Goal: Transaction & Acquisition: Purchase product/service

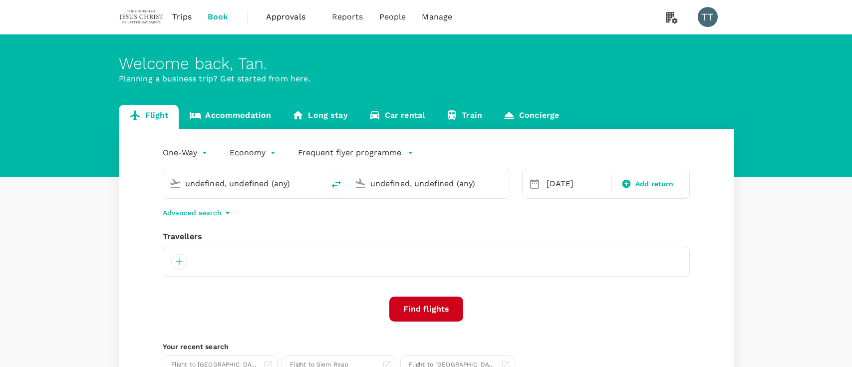
type input "Kota Kinabalu Intl (BKI)"
type input "Kuala Lumpur Intl ([GEOGRAPHIC_DATA])"
type input "Bintulu (BTU)"
type input "Kuala Lumpur Intl ([GEOGRAPHIC_DATA])"
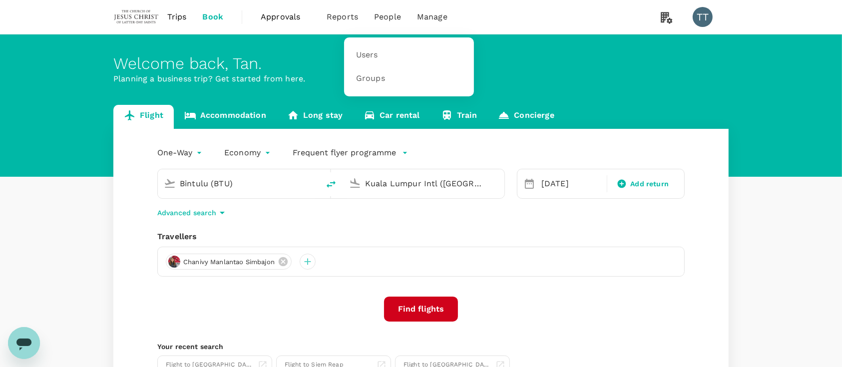
click at [401, 19] on li "People" at bounding box center [387, 17] width 43 height 34
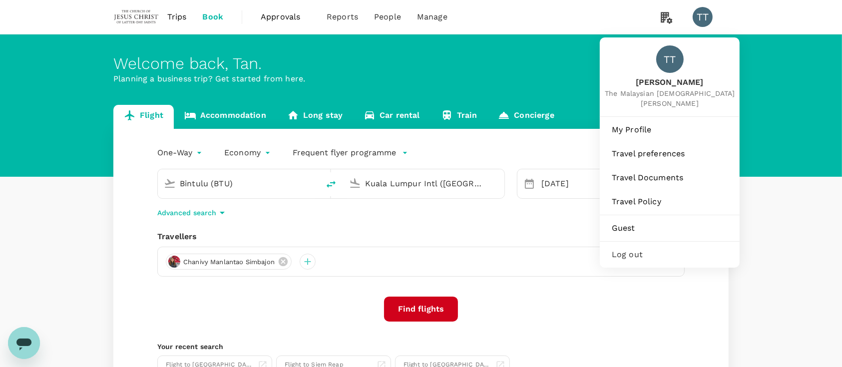
click at [713, 16] on div "TT" at bounding box center [707, 17] width 28 height 20
click at [644, 226] on span "Guest" at bounding box center [670, 228] width 116 height 12
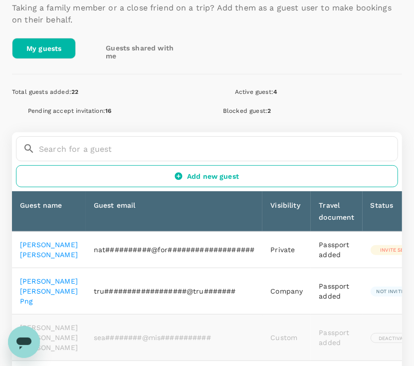
scroll to position [167, 0]
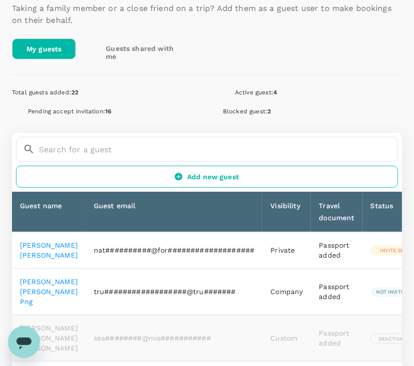
click at [213, 170] on link "Add new guest" at bounding box center [207, 177] width 383 height 22
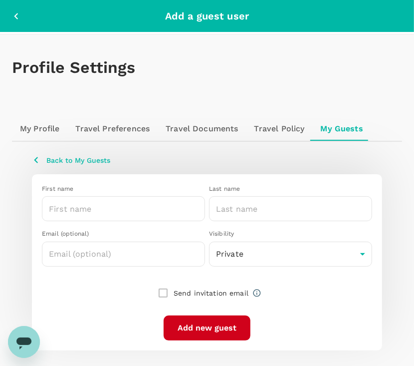
scroll to position [25, 0]
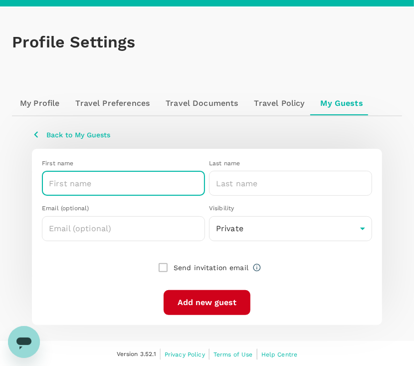
click at [122, 184] on input "text" at bounding box center [123, 183] width 163 height 25
type input "[PERSON_NAME] Anak"
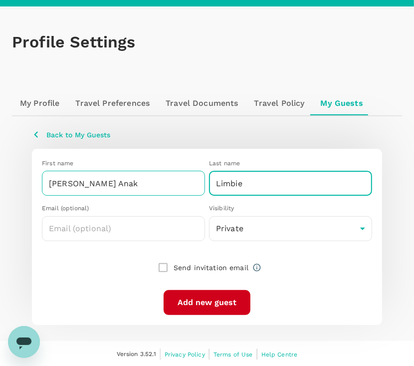
type input "Limbie"
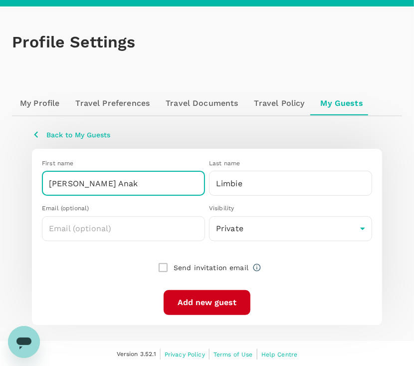
click at [65, 185] on input "[PERSON_NAME] Anak" at bounding box center [123, 183] width 163 height 25
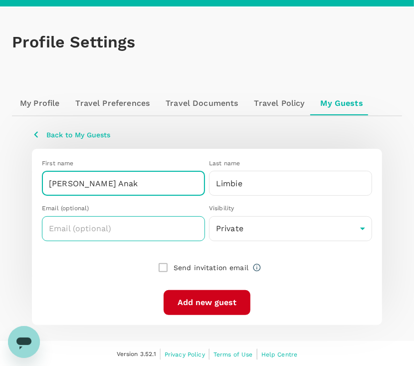
click at [147, 231] on input "text" at bounding box center [123, 228] width 163 height 25
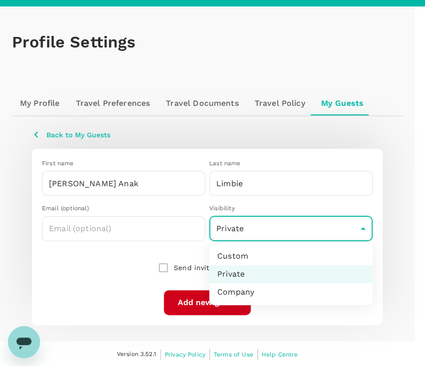
click at [262, 234] on body "TT Profile Settings My Profile Travel Preferences Travel Documents Travel Polic…" at bounding box center [212, 171] width 425 height 393
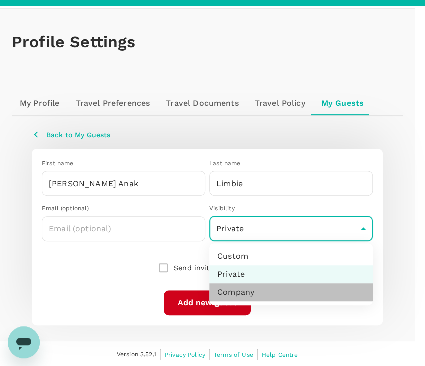
click at [279, 292] on li "Company" at bounding box center [290, 292] width 163 height 18
type input "company"
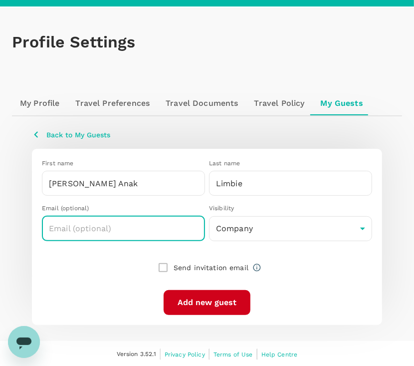
click at [160, 230] on input "text" at bounding box center [123, 228] width 163 height 25
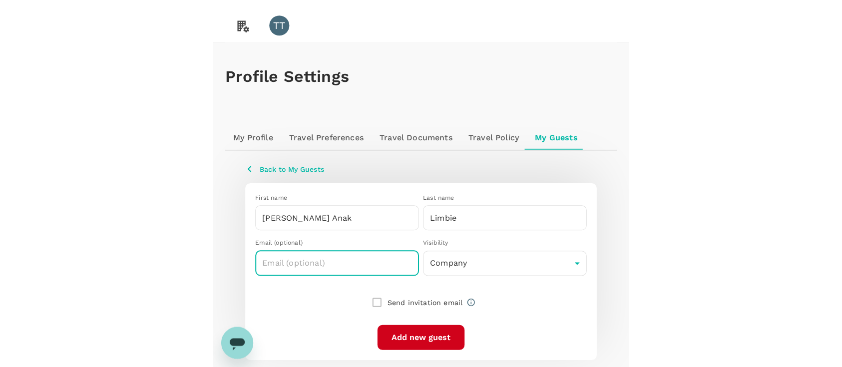
scroll to position [24, 0]
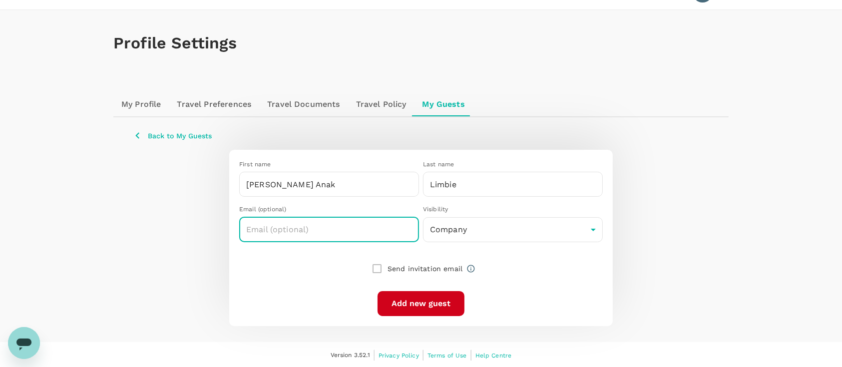
paste input "[PERSON_NAME][EMAIL_ADDRESS][DOMAIN_NAME]"
type input "[PERSON_NAME][EMAIL_ADDRESS][DOMAIN_NAME]"
click at [404, 300] on button "Add new guest" at bounding box center [421, 303] width 87 height 25
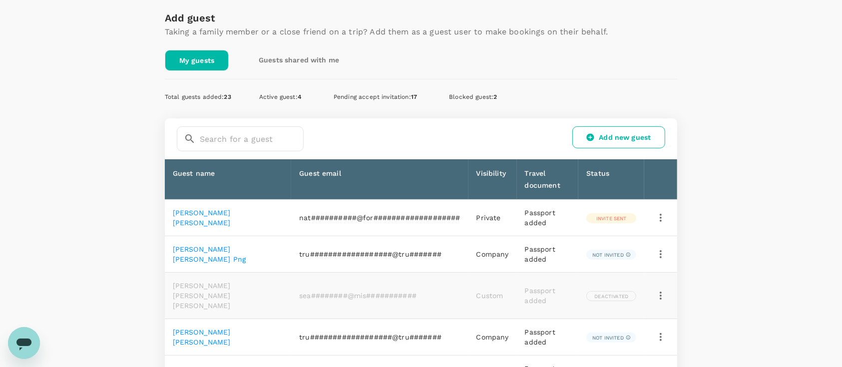
scroll to position [160, 0]
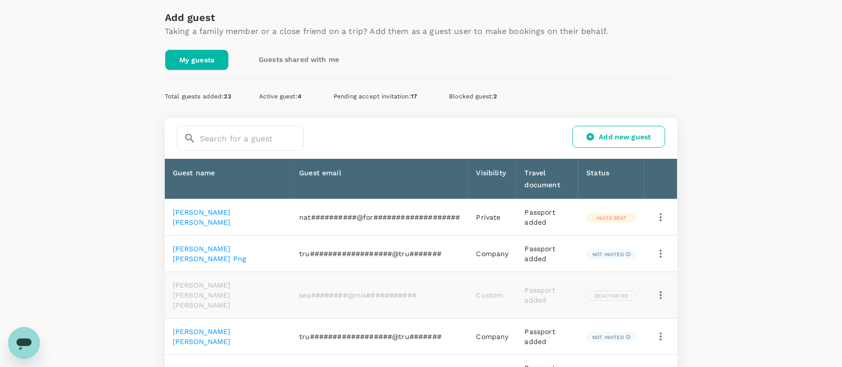
click at [617, 127] on link "Add new guest" at bounding box center [618, 137] width 93 height 22
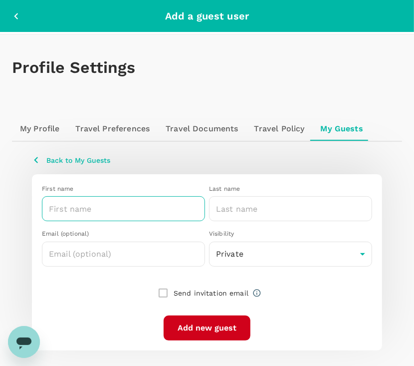
click at [146, 209] on input "text" at bounding box center [123, 208] width 163 height 25
type input "[PERSON_NAME]"
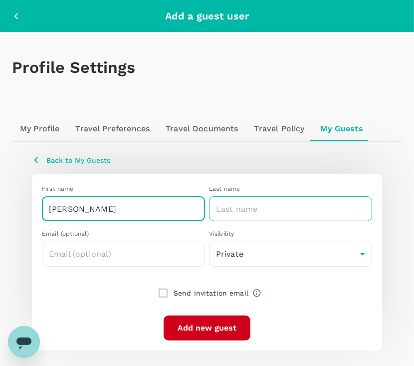
click at [231, 206] on input "text" at bounding box center [290, 208] width 163 height 25
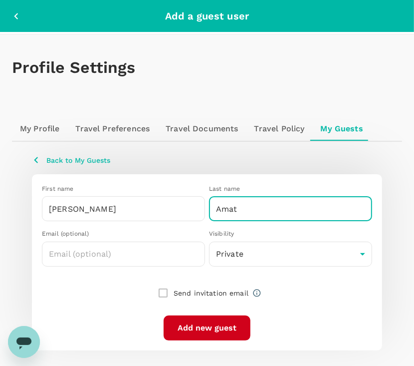
type input "Amat"
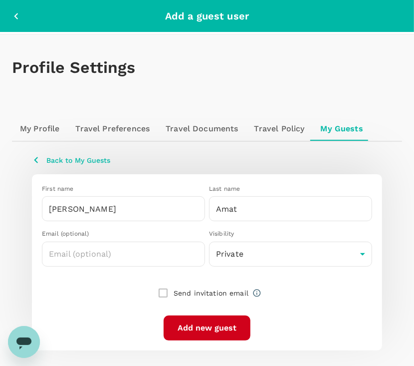
click at [22, 14] on button "button" at bounding box center [19, 16] width 14 height 12
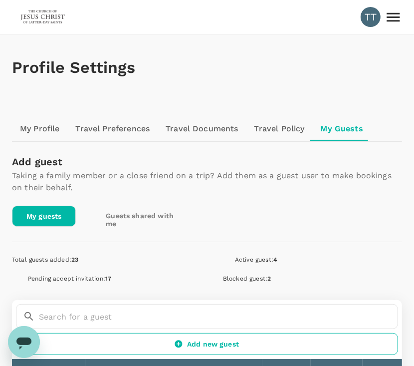
click at [43, 26] on img at bounding box center [43, 17] width 46 height 22
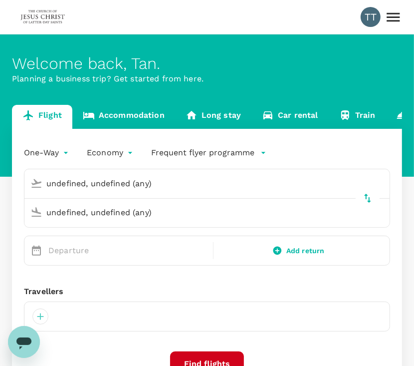
type input "Bintulu (BTU)"
type input "Kuala Lumpur Intl ([GEOGRAPHIC_DATA])"
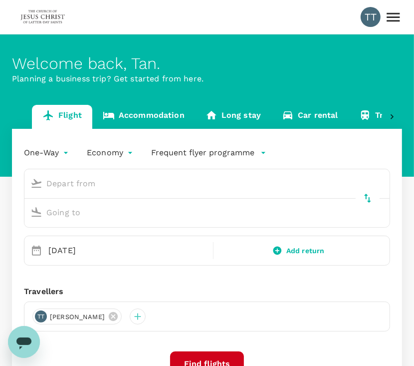
type input "Bintulu (BTU)"
type input "Kuala Lumpur Intl ([GEOGRAPHIC_DATA])"
type input "Bintulu (BTU)"
type input "Kuala Lumpur Intl ([GEOGRAPHIC_DATA])"
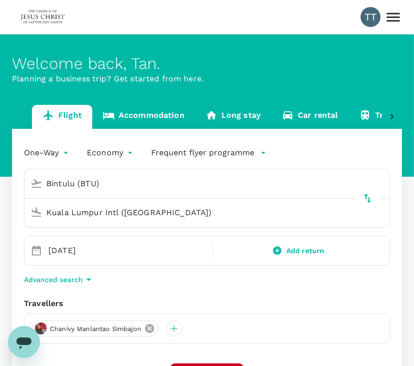
click at [153, 326] on icon at bounding box center [149, 328] width 9 height 9
click at [51, 329] on div at bounding box center [207, 329] width 367 height 30
click at [46, 327] on div at bounding box center [40, 329] width 16 height 16
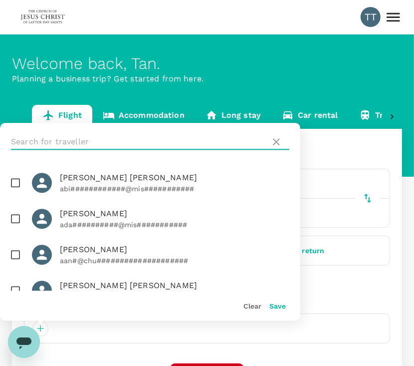
click at [121, 140] on input "text" at bounding box center [139, 142] width 256 height 16
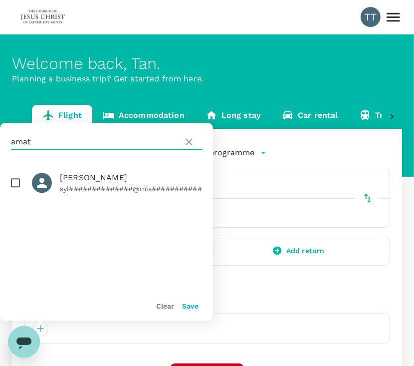
type input "amat"
click at [187, 138] on icon at bounding box center [189, 142] width 12 height 12
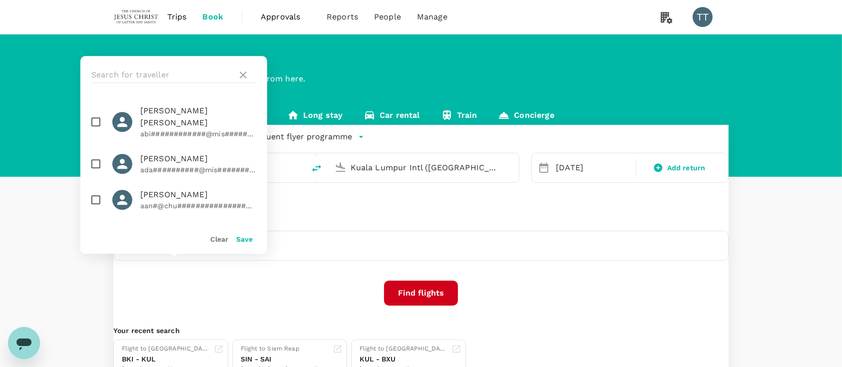
click at [73, 265] on div "Flight Accommodation Long stay Car rental Train Concierge One-Way oneway Econom…" at bounding box center [421, 242] width 842 height 274
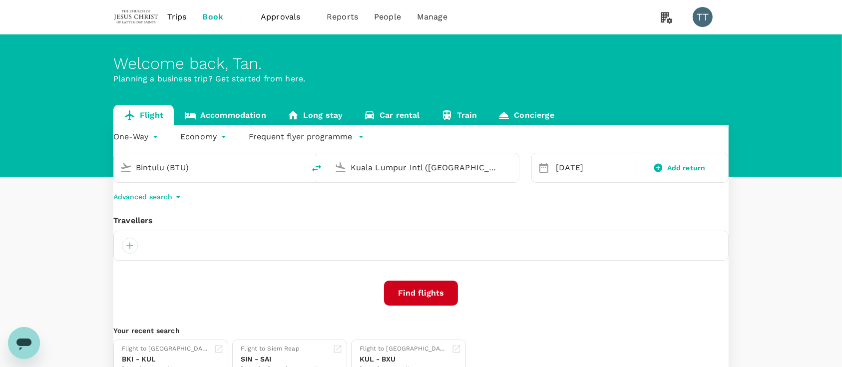
click at [87, 203] on div "Flight Accommodation Long stay Car rental Train Concierge One-Way oneway Econom…" at bounding box center [421, 242] width 842 height 274
click at [517, 203] on div "Advanced search" at bounding box center [420, 197] width 615 height 12
click at [138, 254] on div at bounding box center [130, 246] width 16 height 16
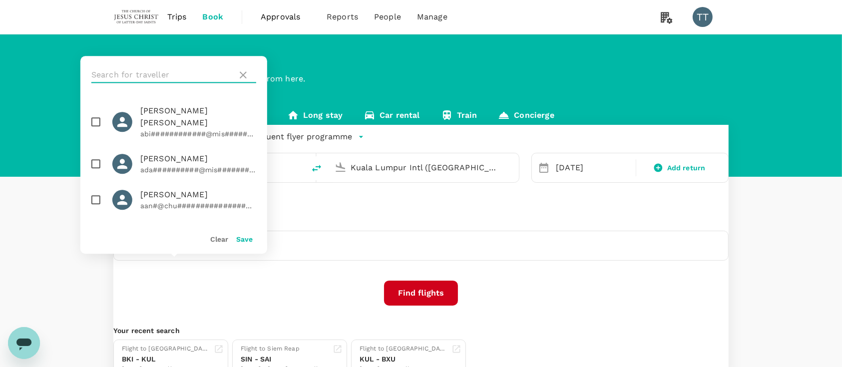
click at [174, 74] on input "text" at bounding box center [162, 75] width 142 height 16
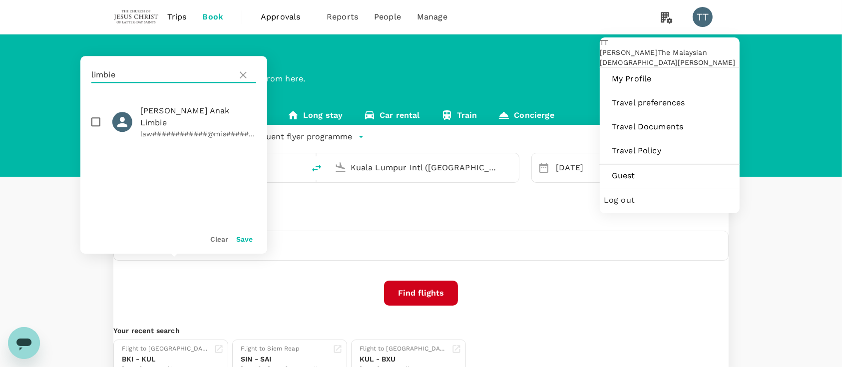
type input "limbie"
click at [700, 20] on div "TT" at bounding box center [703, 17] width 20 height 20
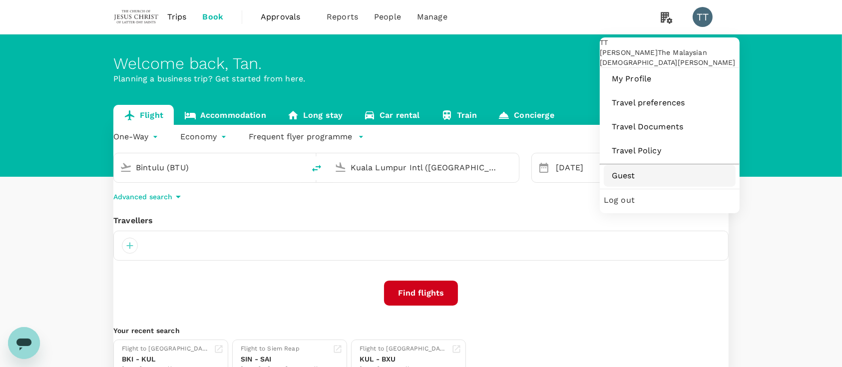
click at [624, 187] on link "Guest" at bounding box center [670, 176] width 132 height 22
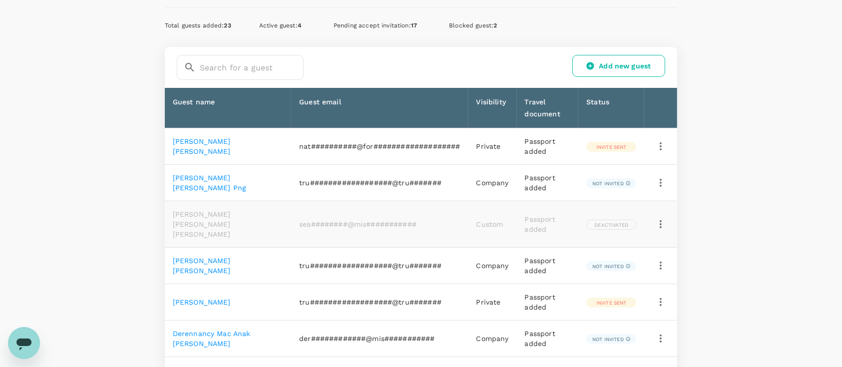
scroll to position [232, 0]
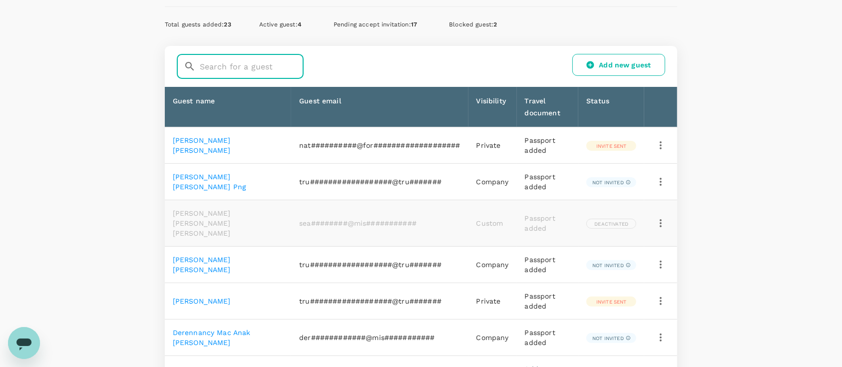
click at [275, 68] on input "text" at bounding box center [252, 66] width 104 height 25
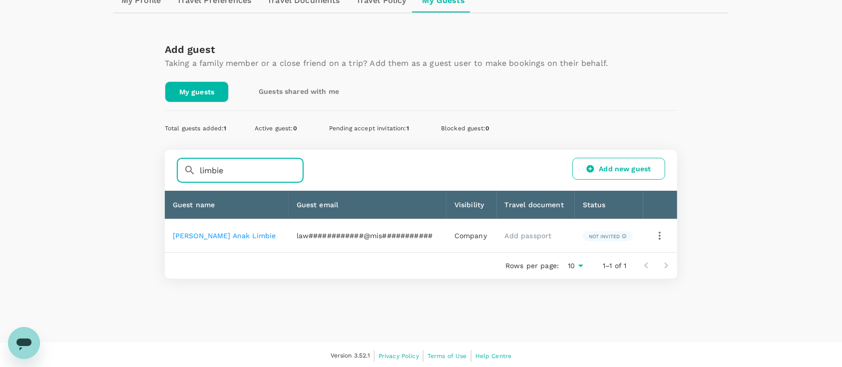
type input "limbie"
click at [536, 232] on link "Add passport" at bounding box center [528, 236] width 47 height 8
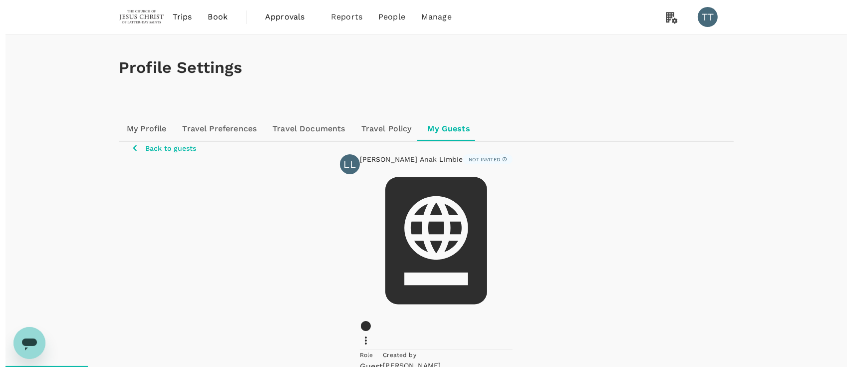
scroll to position [170, 0]
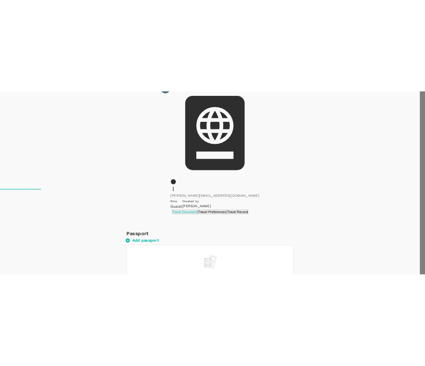
scroll to position [136, 0]
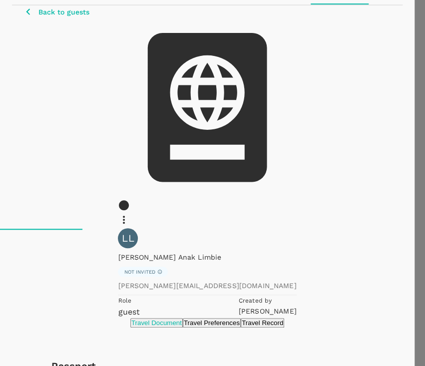
type input "K70861751"
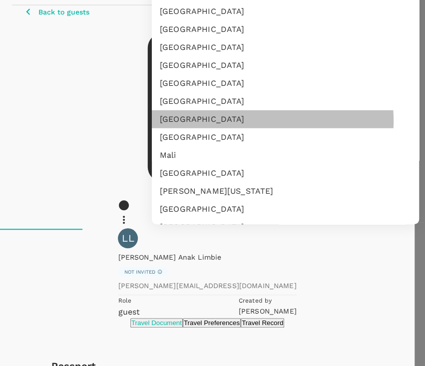
click at [247, 128] on li "[GEOGRAPHIC_DATA]" at bounding box center [285, 119] width 267 height 18
type input "MY"
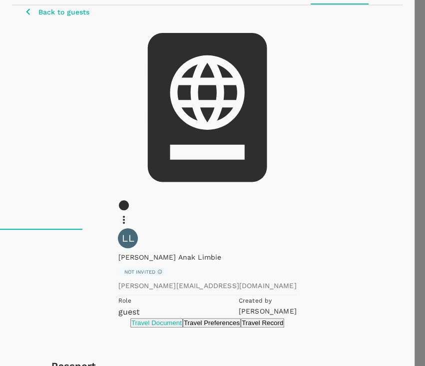
type input "07/03/2025"
type input "07/03/2030"
type input "Lawrence Hilary Bana Anak"
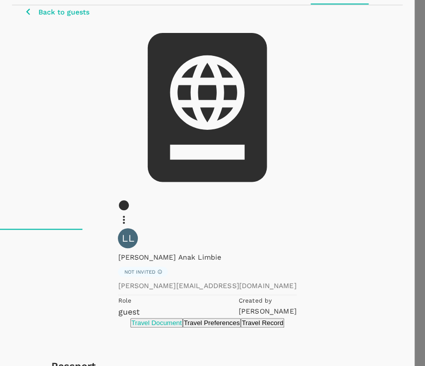
type input "Limbie"
radio input "true"
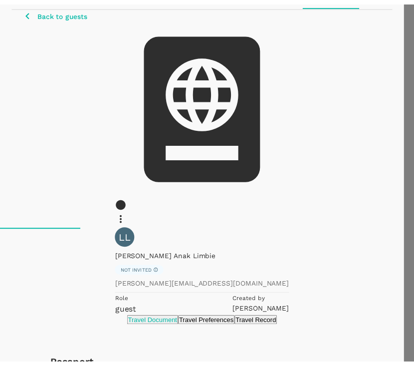
scroll to position [0, 0]
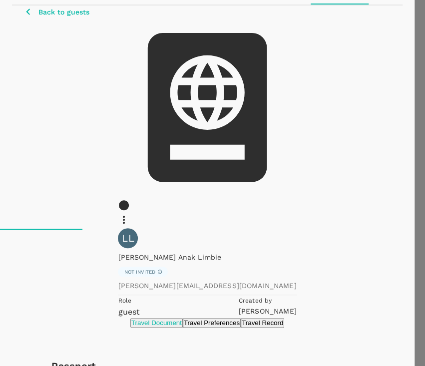
type input "12/08/2007"
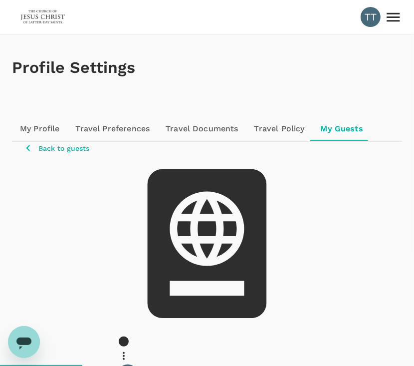
click at [54, 15] on img at bounding box center [43, 17] width 46 height 22
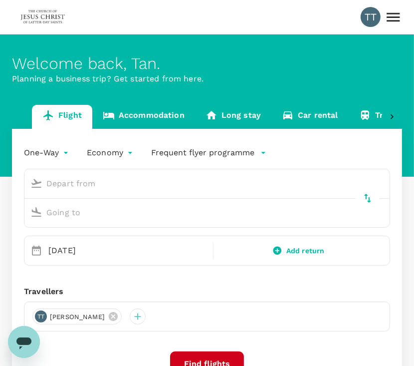
type input "Bintulu (BTU)"
type input "Kuala Lumpur Intl ([GEOGRAPHIC_DATA])"
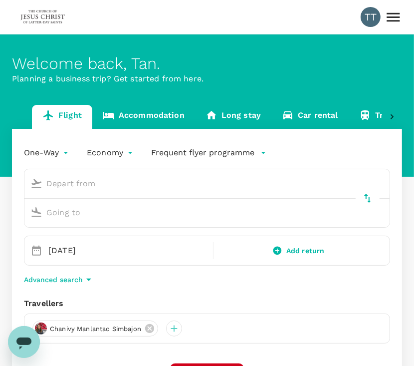
type input "Bintulu (BTU)"
type input "Kuala Lumpur Intl ([GEOGRAPHIC_DATA])"
click at [147, 327] on icon at bounding box center [149, 328] width 11 height 11
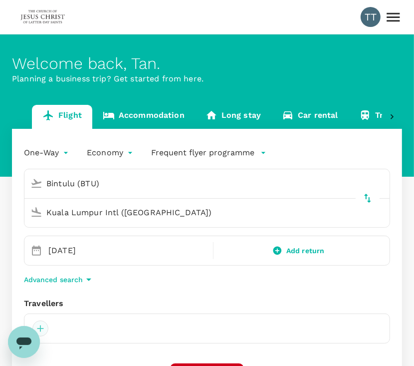
click at [44, 327] on div at bounding box center [40, 329] width 16 height 16
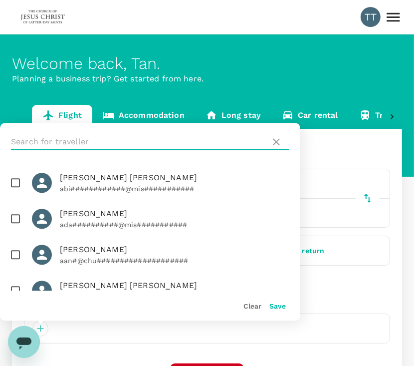
click at [138, 135] on input "text" at bounding box center [139, 142] width 256 height 16
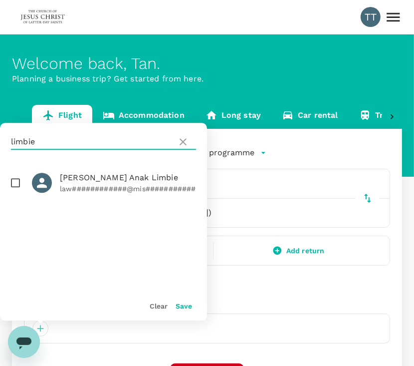
type input "limbie"
click at [13, 181] on input "checkbox" at bounding box center [15, 182] width 21 height 21
checkbox input "true"
click at [179, 306] on button "Save" at bounding box center [184, 306] width 16 height 8
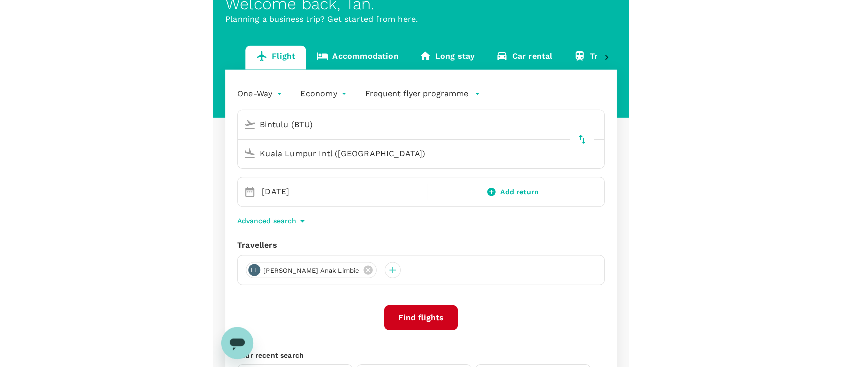
scroll to position [61, 0]
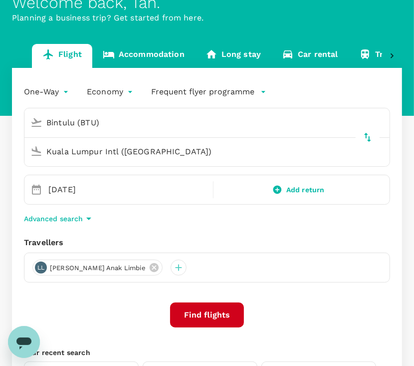
click at [112, 149] on input "Kuala Lumpur Intl ([GEOGRAPHIC_DATA])" at bounding box center [197, 151] width 343 height 15
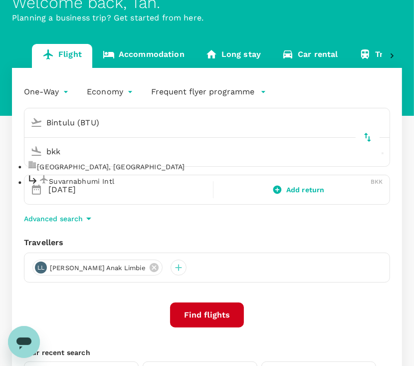
click at [133, 189] on div "Suvarnabhumi Intl BKK" at bounding box center [205, 181] width 356 height 15
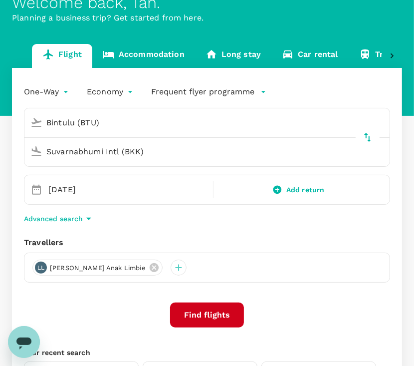
click at [127, 158] on input "Suvarnabhumi Intl (BKK)" at bounding box center [197, 151] width 343 height 15
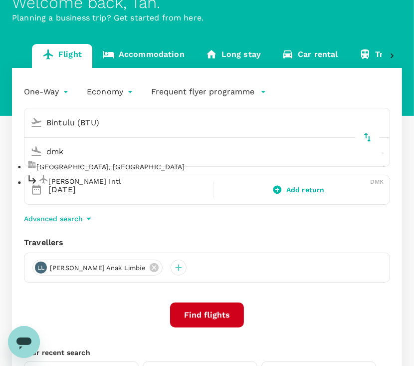
click at [134, 186] on p "Don Mueang Intl" at bounding box center [209, 181] width 322 height 10
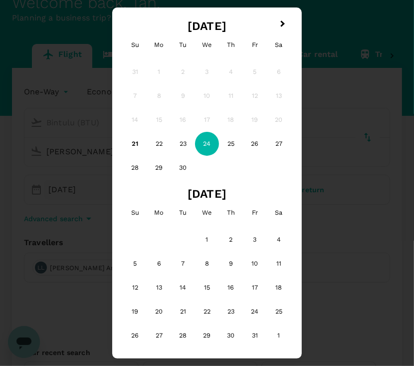
click at [212, 142] on div "24" at bounding box center [207, 144] width 24 height 24
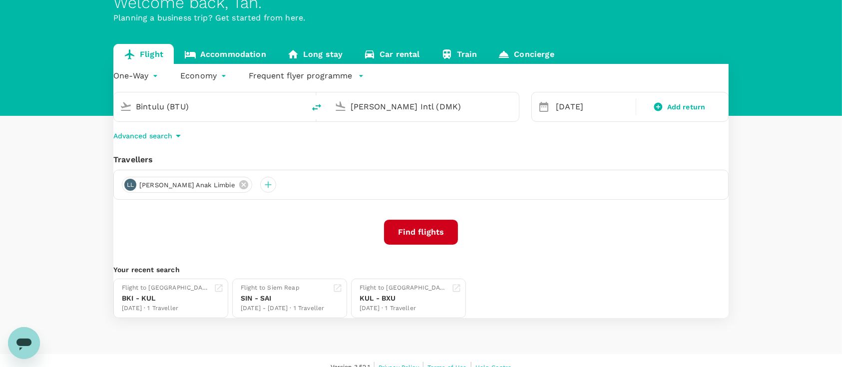
click at [427, 114] on input "Don Mueang Intl (DMK)" at bounding box center [425, 106] width 148 height 15
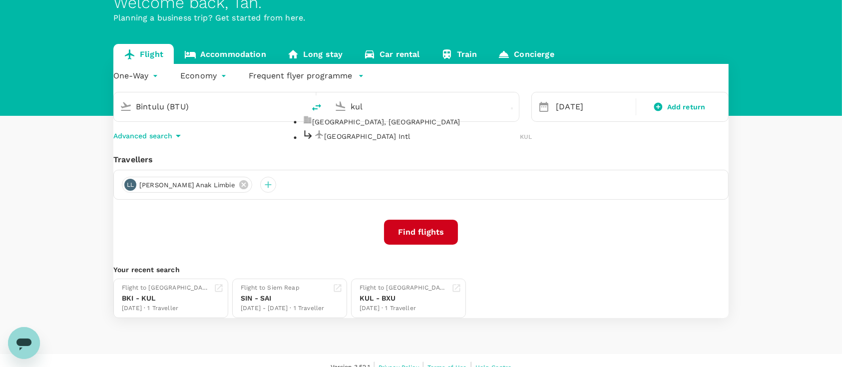
click at [425, 141] on p "[GEOGRAPHIC_DATA] Intl" at bounding box center [422, 136] width 196 height 10
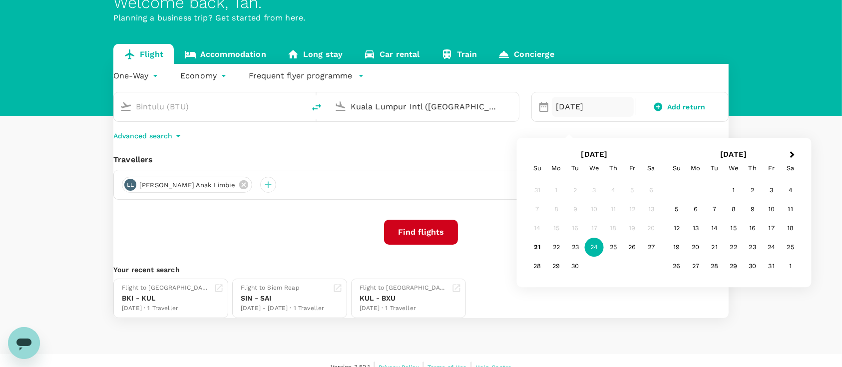
type input "Kuala Lumpur Intl ([GEOGRAPHIC_DATA])"
click at [589, 242] on div "24" at bounding box center [594, 247] width 19 height 19
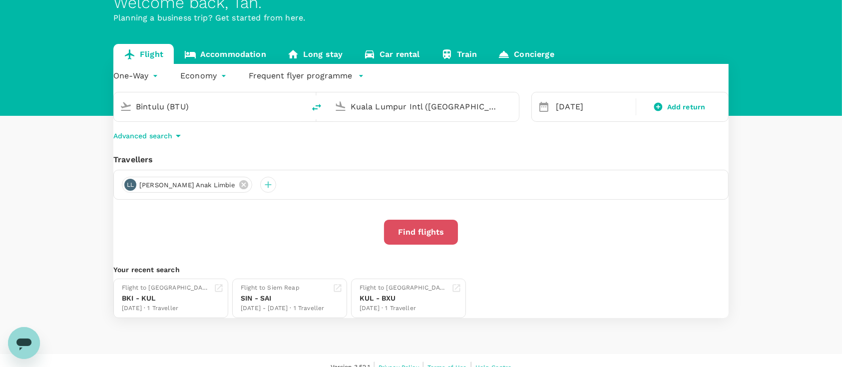
click at [439, 245] on button "Find flights" at bounding box center [421, 232] width 74 height 25
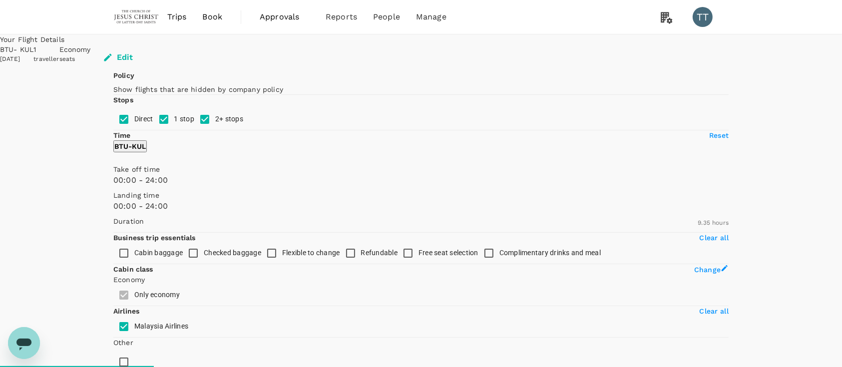
type input "1565"
checkbox input "false"
click at [153, 130] on input "1 stop" at bounding box center [163, 119] width 21 height 21
checkbox input "false"
click at [194, 130] on input "2+ stops" at bounding box center [204, 119] width 21 height 21
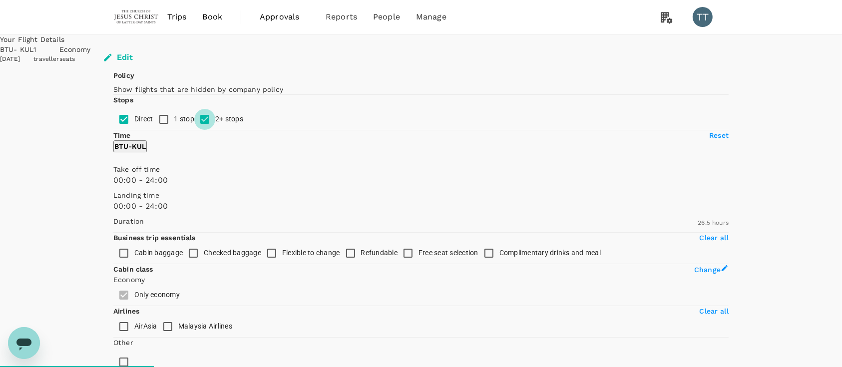
checkbox input "false"
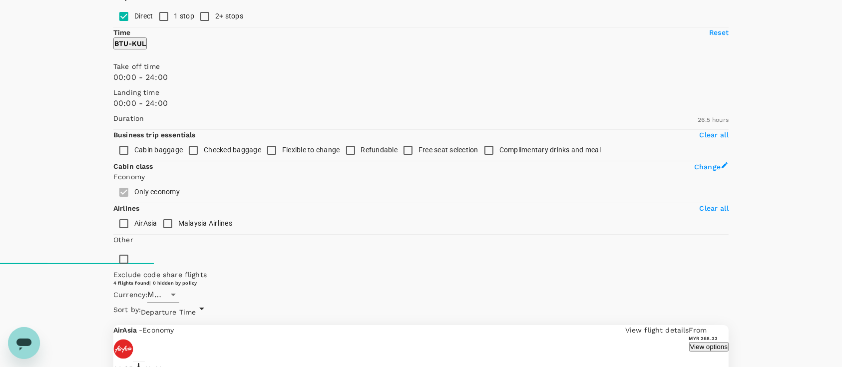
scroll to position [105, 0]
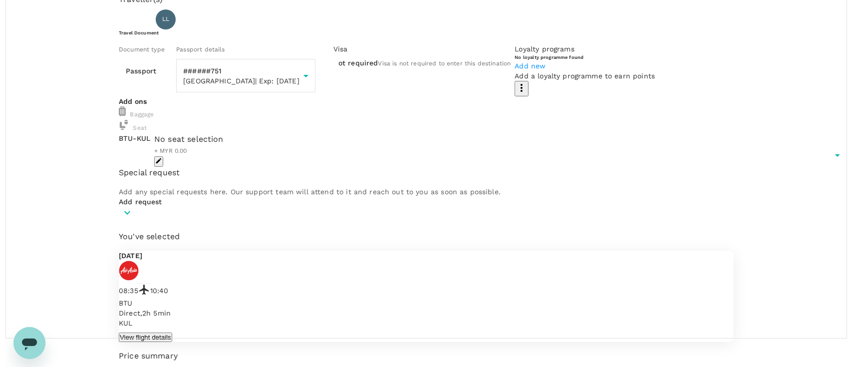
scroll to position [49, 0]
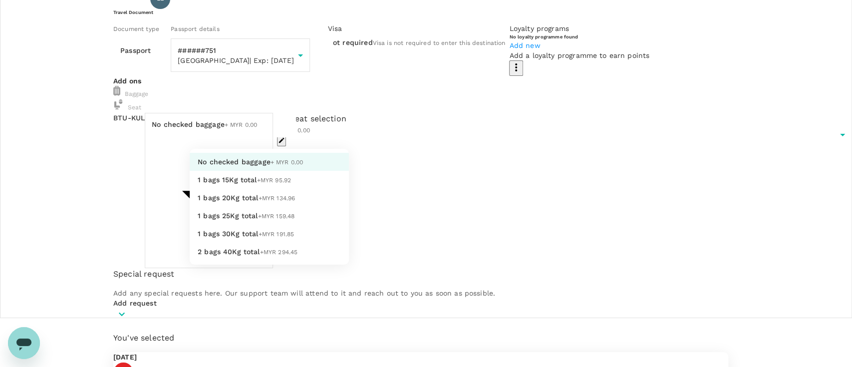
click at [321, 213] on body "Back to flight results Flight review Traveller(s) Traveller 1 : LL Lawrence Hil…" at bounding box center [426, 315] width 852 height 728
click at [283, 261] on li "2 bags 40Kg total +MYR 294.45" at bounding box center [269, 252] width 159 height 18
type input "5 - 294.45"
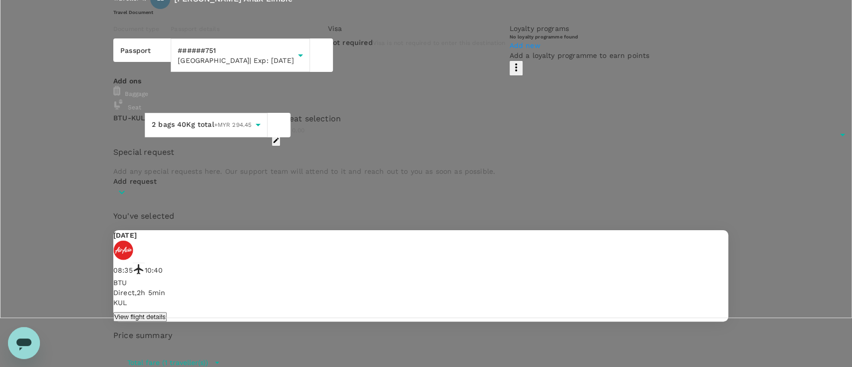
type input "9b357727-6904-47bd-a44e-9a56bf7dfc7a"
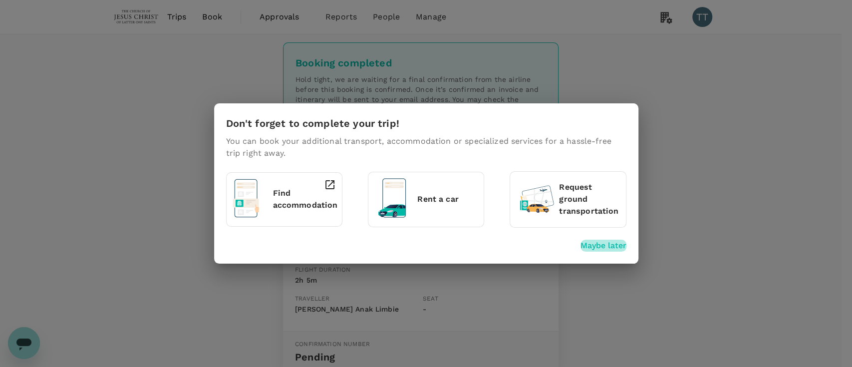
click at [608, 245] on p "Maybe later" at bounding box center [604, 246] width 46 height 12
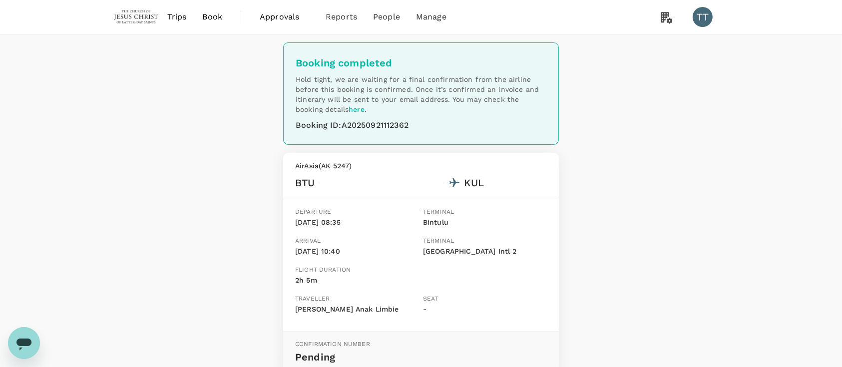
click at [140, 13] on img at bounding box center [136, 17] width 46 height 22
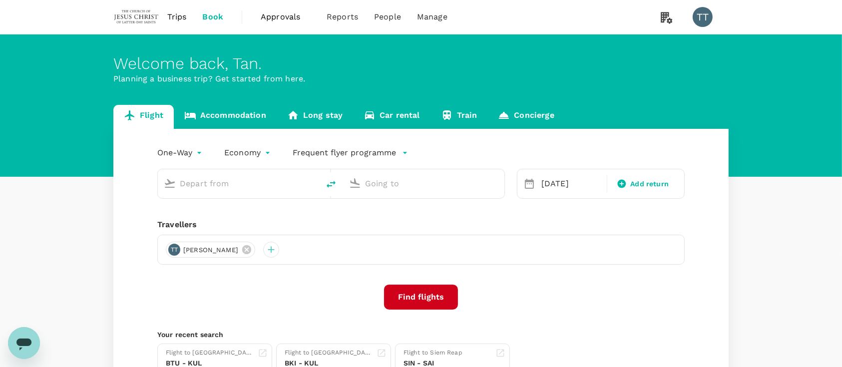
type input "Bintulu (BTU)"
type input "Kuala Lumpur Intl ([GEOGRAPHIC_DATA])"
type input "Bintulu (BTU)"
type input "Kuala Lumpur Intl ([GEOGRAPHIC_DATA])"
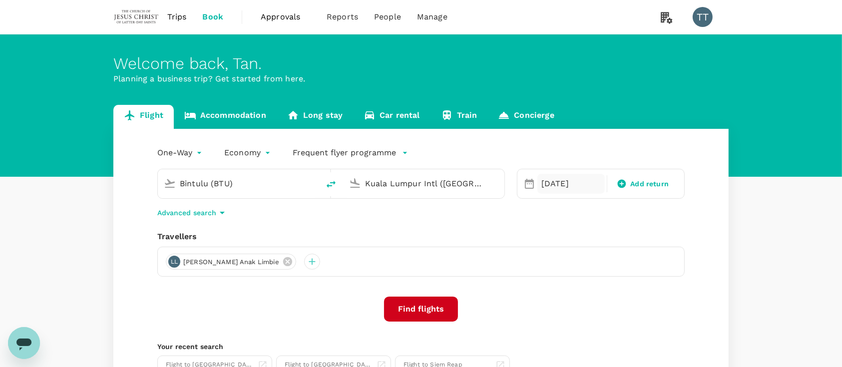
click at [551, 186] on div "[DATE]" at bounding box center [570, 184] width 67 height 20
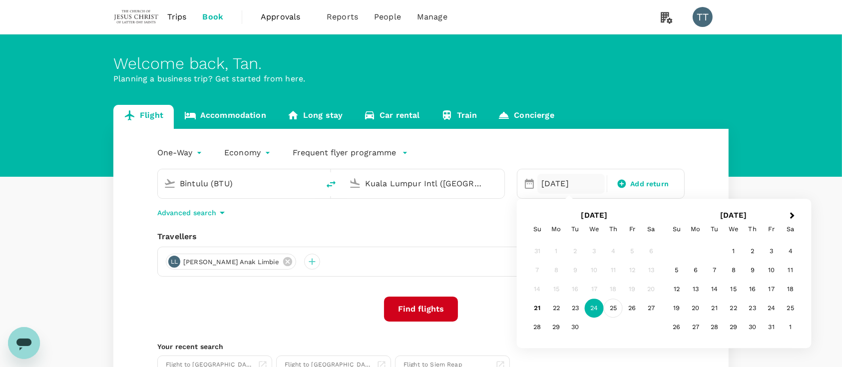
click at [611, 306] on div "25" at bounding box center [613, 308] width 19 height 19
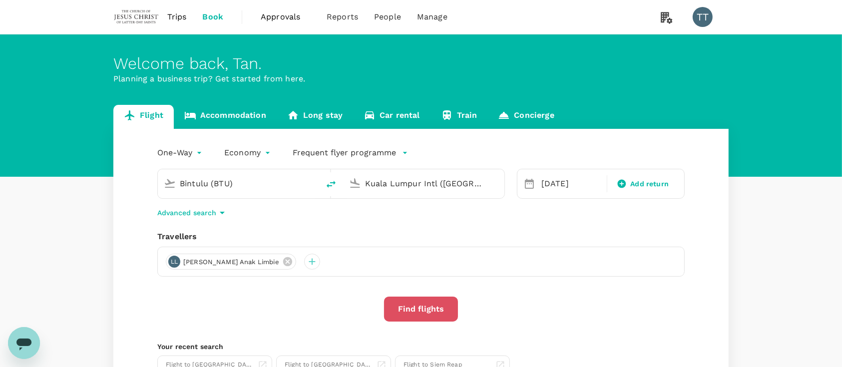
click at [415, 306] on button "Find flights" at bounding box center [421, 309] width 74 height 25
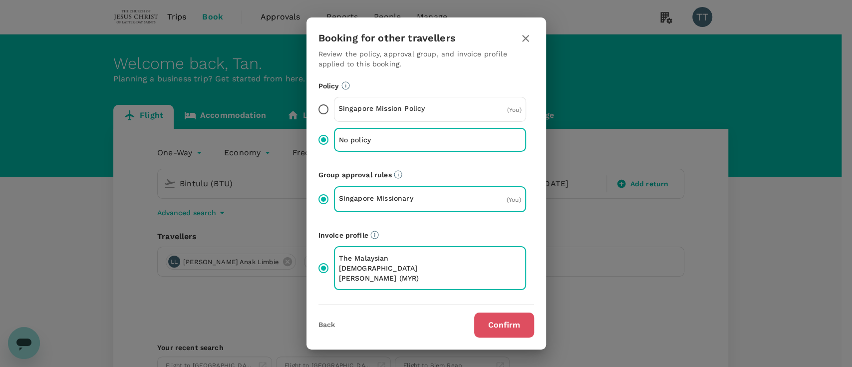
click at [486, 313] on button "Confirm" at bounding box center [504, 325] width 60 height 25
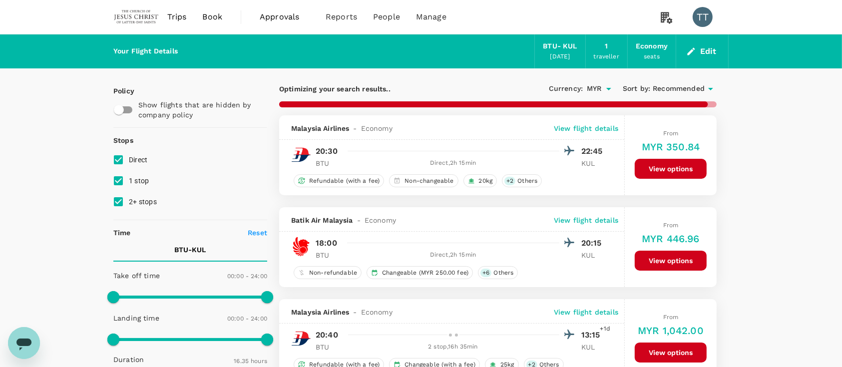
type input "1530"
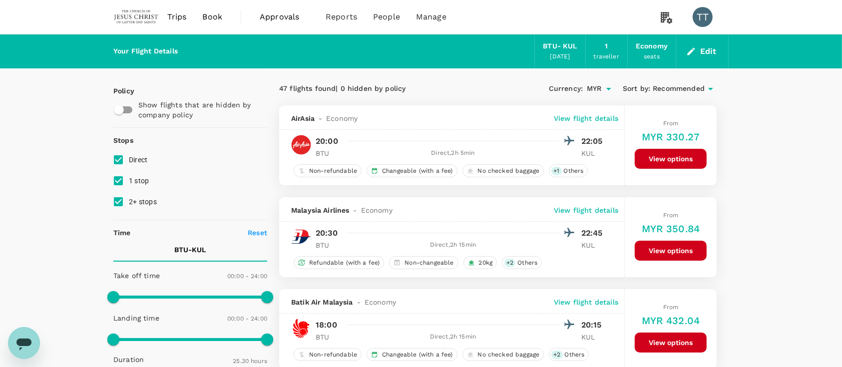
click at [142, 16] on img at bounding box center [136, 17] width 46 height 22
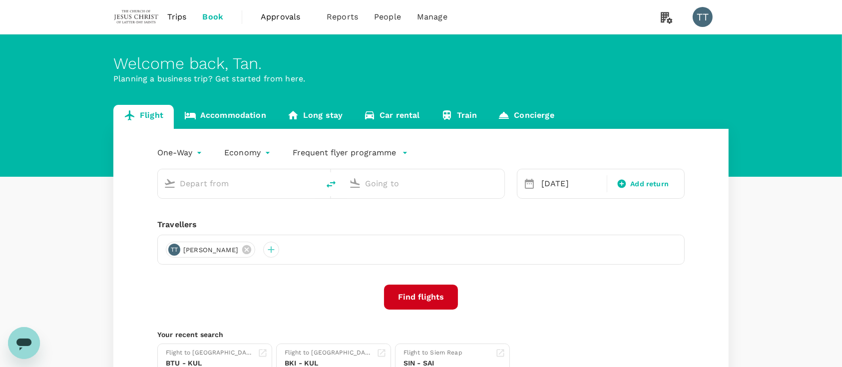
type input "Kota Kinabalu Intl (BKI)"
type input "Kuala Lumpur Intl ([GEOGRAPHIC_DATA])"
type input "Kota Kinabalu Intl (BKI)"
type input "Kuala Lumpur Intl ([GEOGRAPHIC_DATA])"
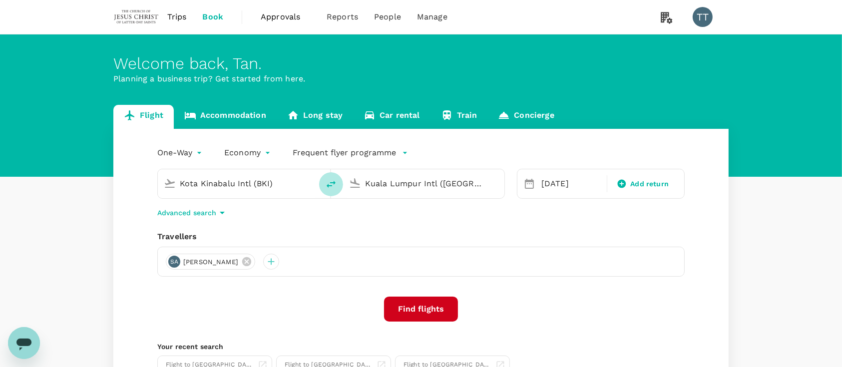
click at [326, 186] on icon "delete" at bounding box center [331, 184] width 12 height 12
type input "Kuala Lumpur Intl ([GEOGRAPHIC_DATA])"
click at [370, 181] on input "Kota Kinabalu Intl (BKI)" at bounding box center [424, 183] width 118 height 15
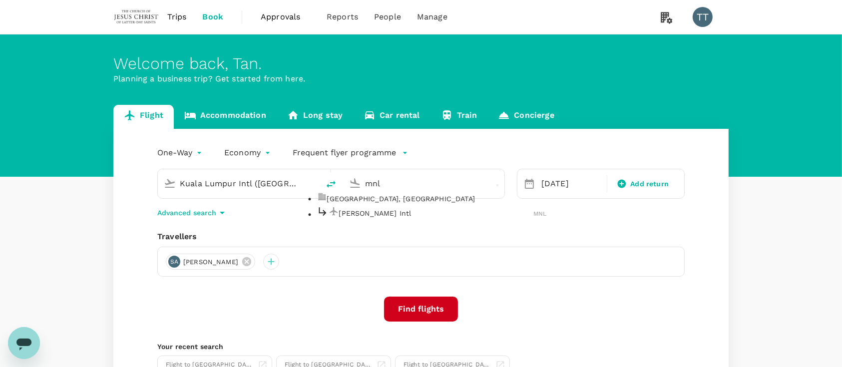
click at [415, 216] on div "Ninoy Aquino Intl MNL" at bounding box center [432, 213] width 230 height 15
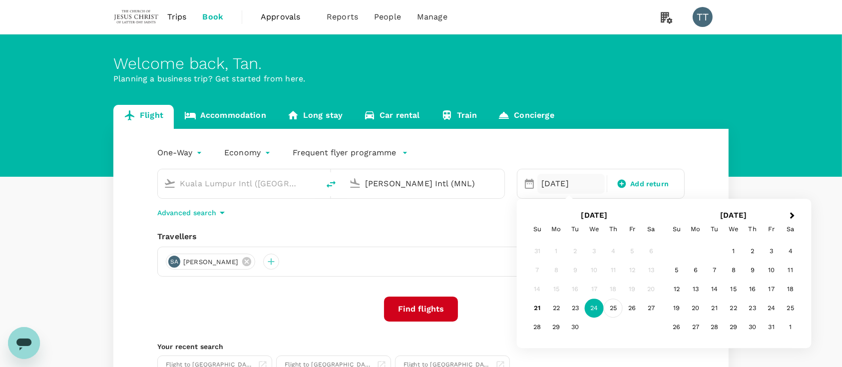
type input "Ninoy Aquino Intl (MNL)"
click at [612, 305] on div "25" at bounding box center [613, 308] width 19 height 19
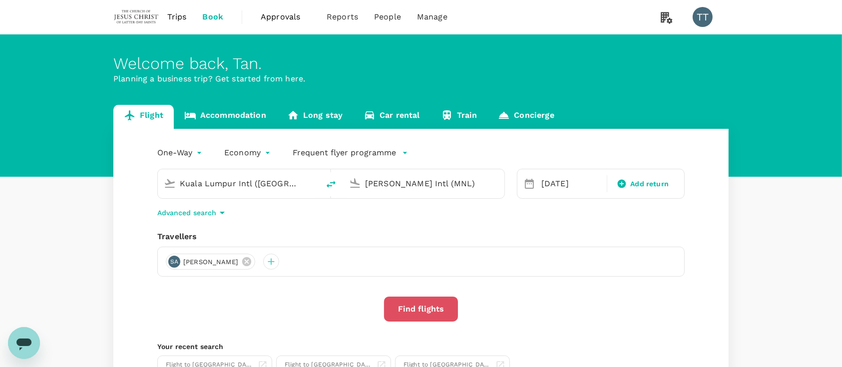
click at [415, 311] on button "Find flights" at bounding box center [421, 309] width 74 height 25
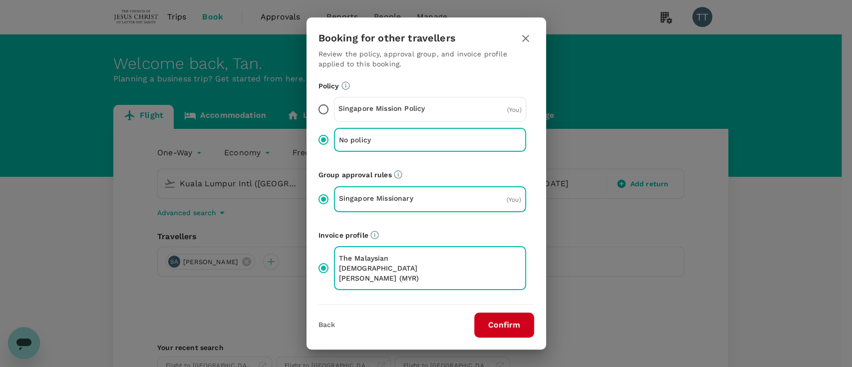
click at [503, 315] on button "Confirm" at bounding box center [504, 325] width 60 height 25
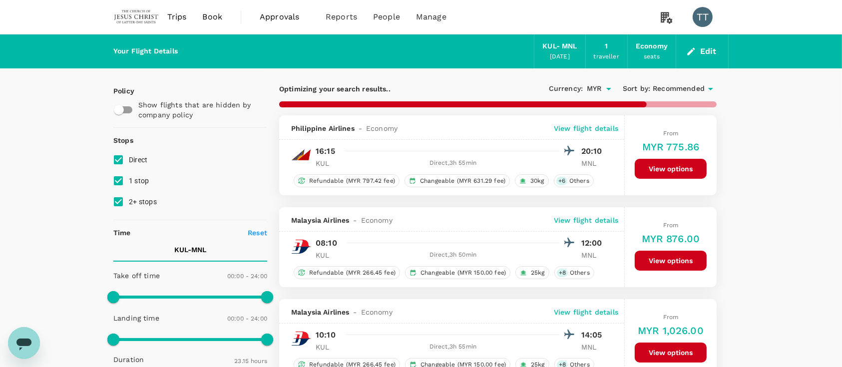
type input "1450"
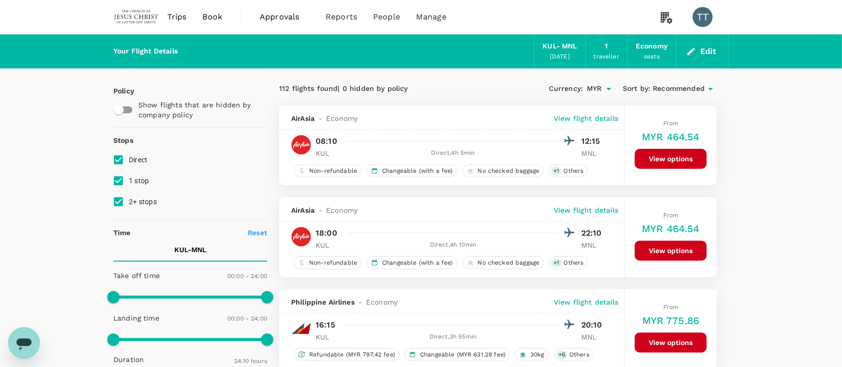
click at [678, 97] on div "Currency : MYR Sort by : Recommended" at bounding box center [607, 88] width 219 height 17
click at [680, 91] on span "Recommended" at bounding box center [679, 88] width 52 height 11
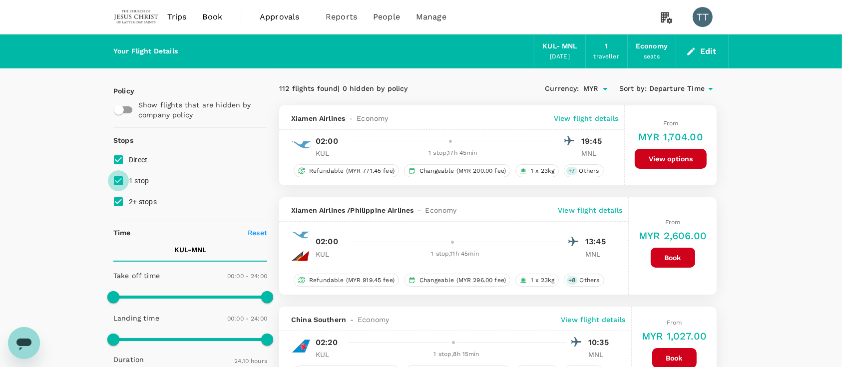
click at [117, 176] on input "1 stop" at bounding box center [118, 180] width 21 height 21
checkbox input "false"
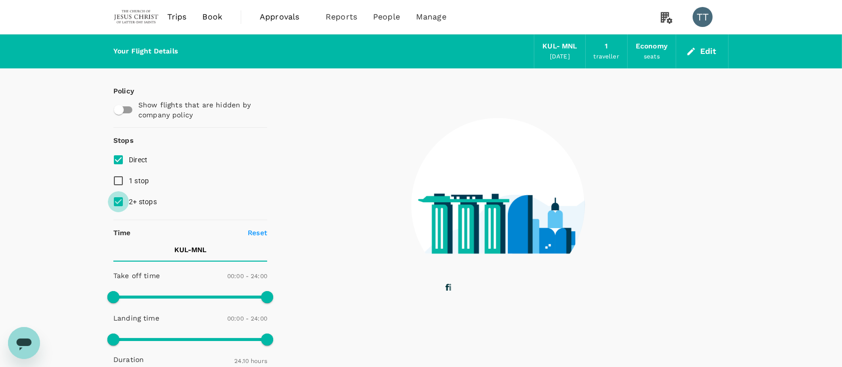
click at [118, 199] on input "2+ stops" at bounding box center [118, 201] width 21 height 21
checkbox input "false"
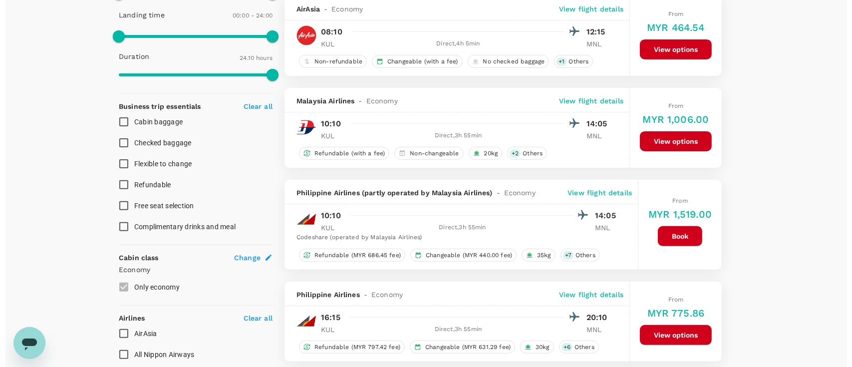
scroll to position [304, 0]
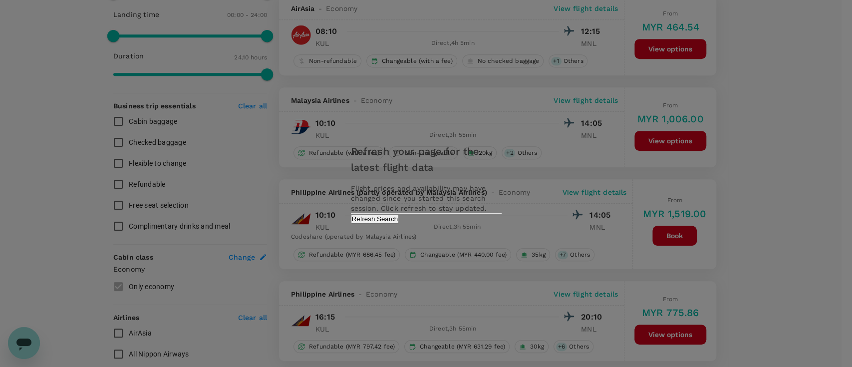
click at [474, 234] on div "Refresh your page for the latest flight data Flight prices and availability may…" at bounding box center [426, 183] width 175 height 100
click at [400, 224] on button "Refresh Search" at bounding box center [375, 218] width 48 height 9
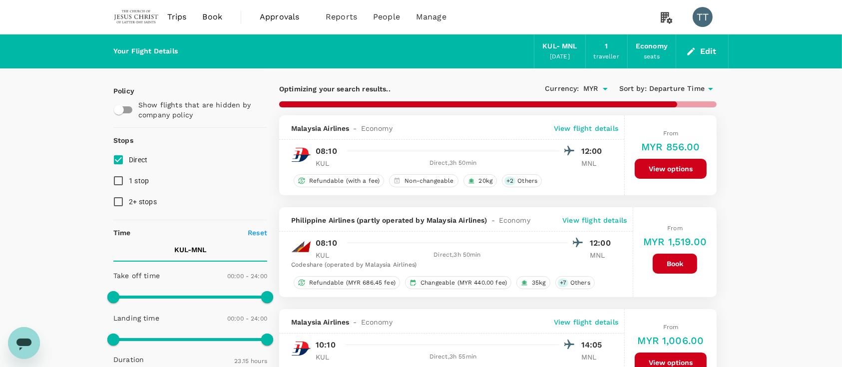
type input "1450"
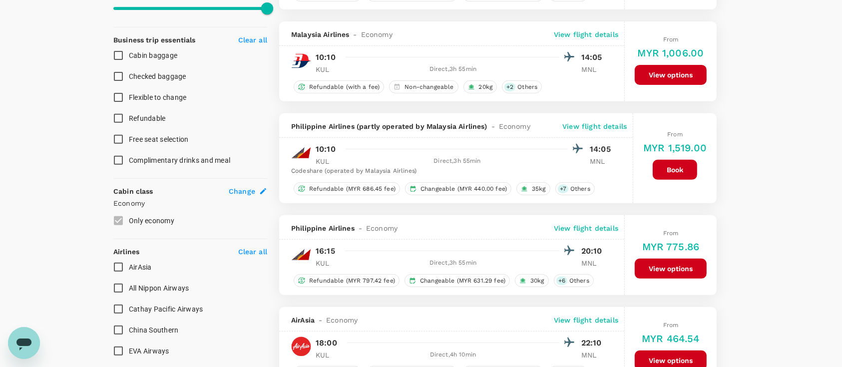
scroll to position [367, 0]
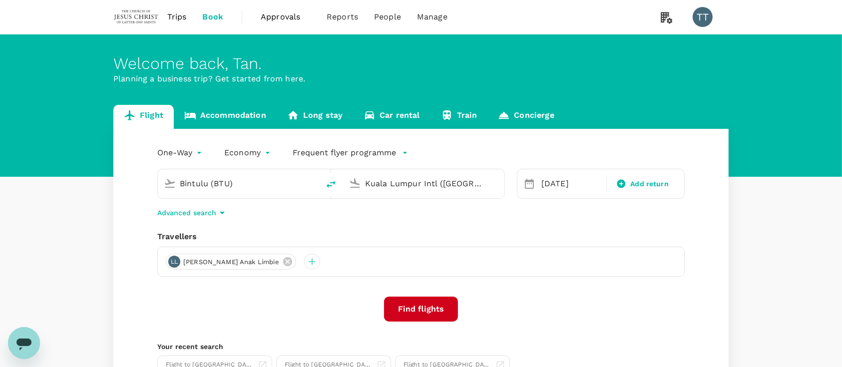
click at [254, 180] on input "Bintulu (BTU)" at bounding box center [239, 183] width 118 height 15
click at [242, 216] on div "Suvarnabhumi Intl BKK" at bounding box center [247, 222] width 214 height 15
type input "Suvarnabhumi Intl (BKK)"
click at [537, 189] on div "25 Sep" at bounding box center [570, 184] width 67 height 20
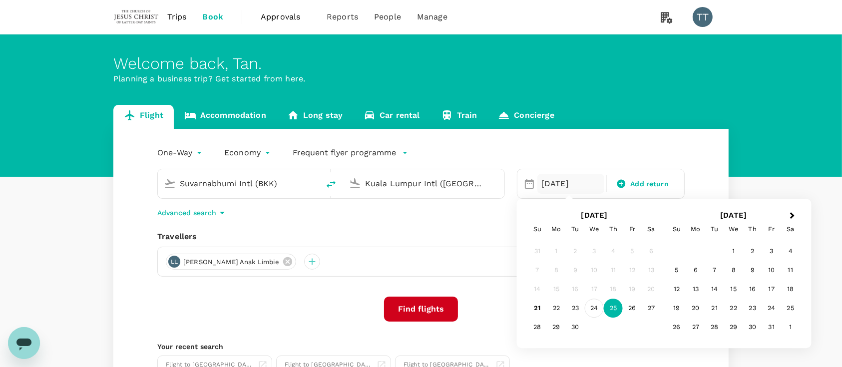
click at [595, 308] on div "24" at bounding box center [594, 308] width 19 height 19
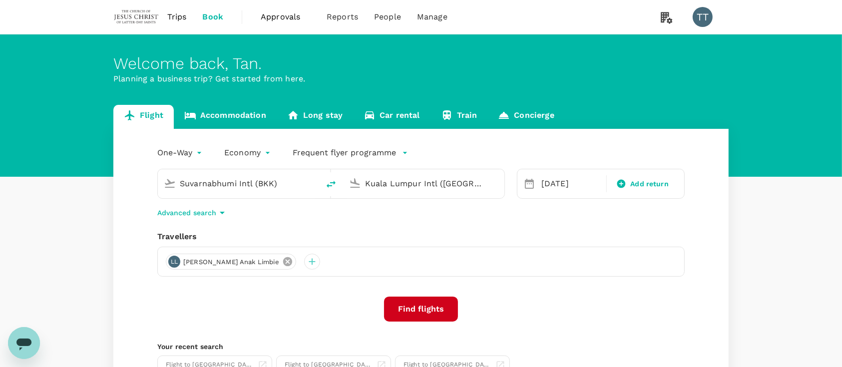
click at [292, 264] on icon at bounding box center [287, 261] width 9 height 9
click at [176, 259] on div at bounding box center [174, 262] width 16 height 16
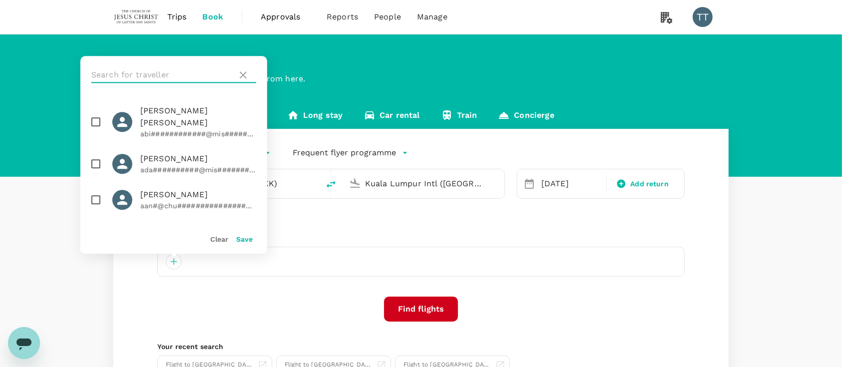
click at [176, 71] on input "text" at bounding box center [162, 75] width 142 height 16
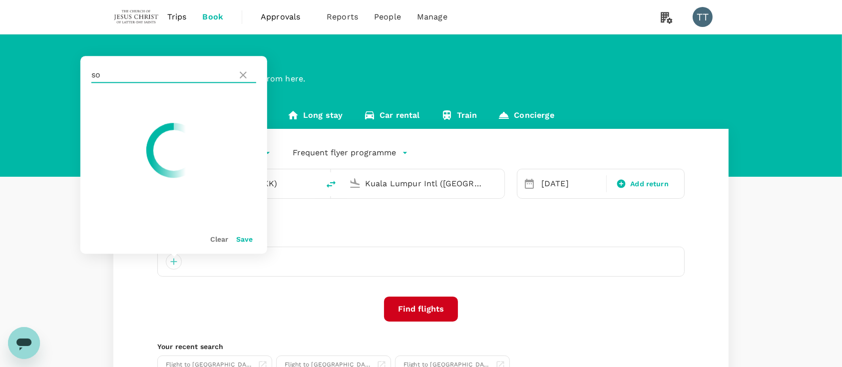
type input "s"
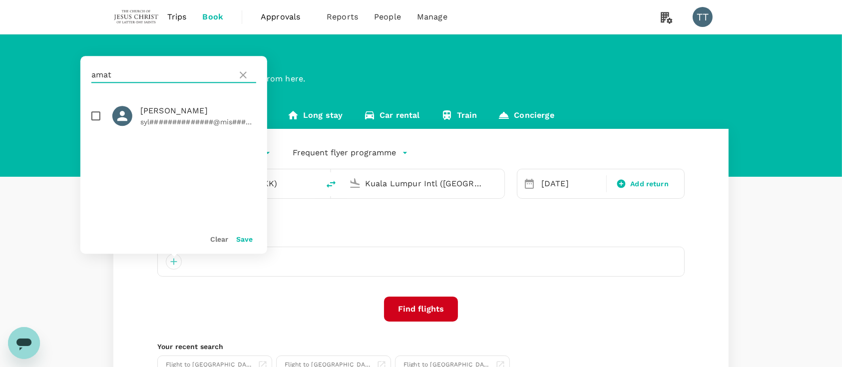
type input "amat"
click at [97, 117] on input "checkbox" at bounding box center [95, 115] width 21 height 21
checkbox input "true"
click at [246, 239] on button "Save" at bounding box center [244, 239] width 16 height 8
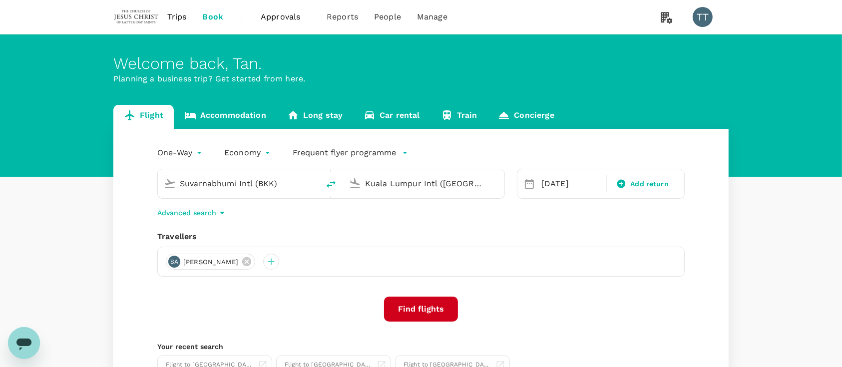
click at [246, 187] on input "Suvarnabhumi Intl (BKK)" at bounding box center [239, 183] width 118 height 15
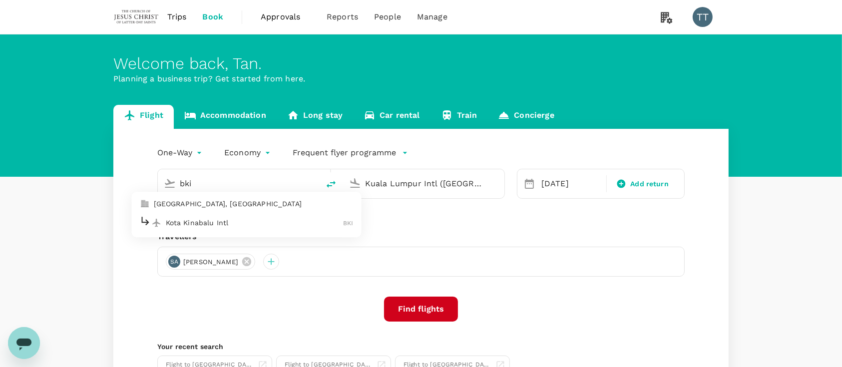
click at [239, 222] on p "Kota Kinabalu Intl" at bounding box center [255, 223] width 178 height 10
type input "Kota Kinabalu Intl (BKI)"
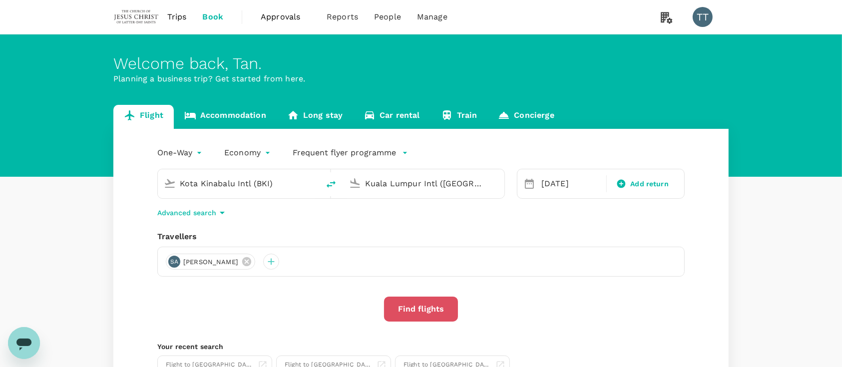
click at [415, 306] on button "Find flights" at bounding box center [421, 309] width 74 height 25
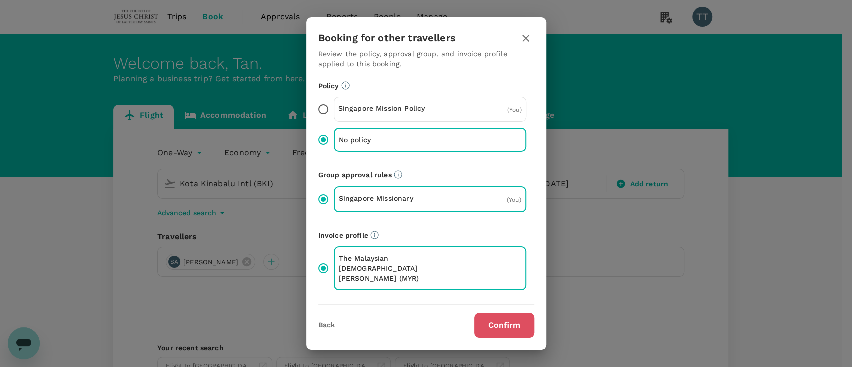
click at [508, 318] on button "Confirm" at bounding box center [504, 325] width 60 height 25
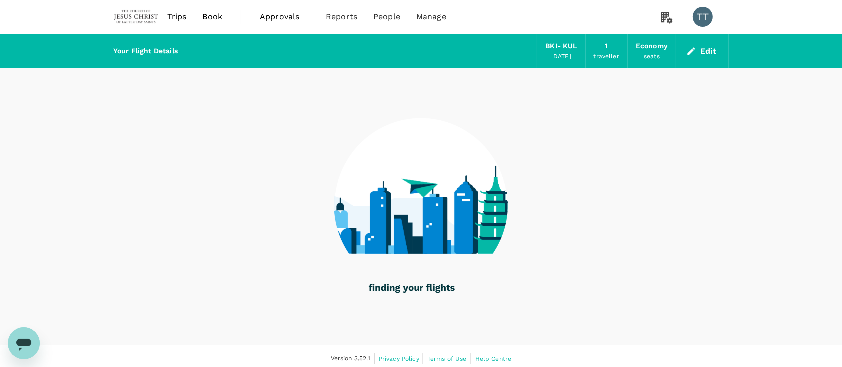
click at [169, 210] on div at bounding box center [420, 198] width 615 height 261
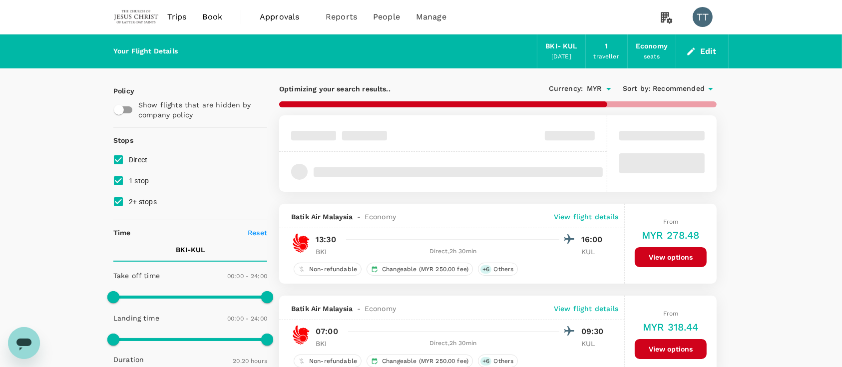
click at [657, 86] on span "Recommended" at bounding box center [679, 88] width 52 height 11
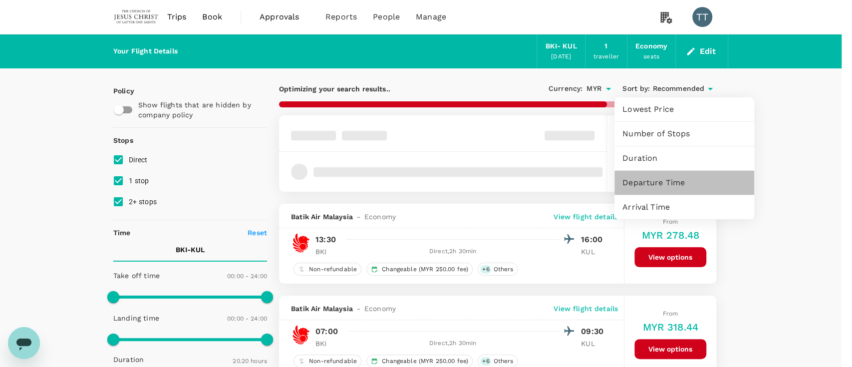
click at [659, 175] on div "Departure Time" at bounding box center [685, 183] width 140 height 24
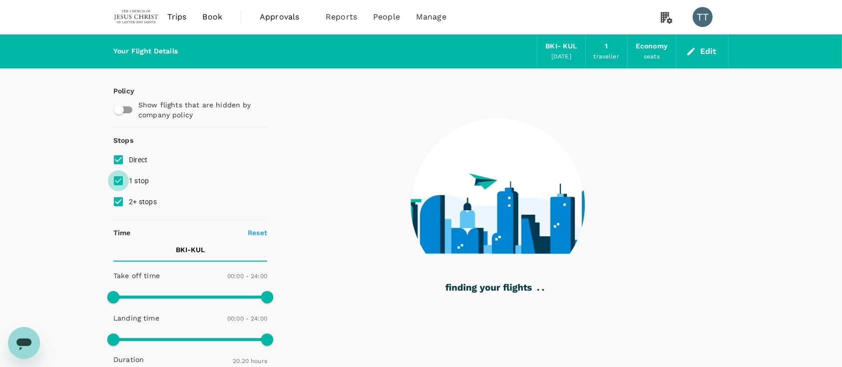
click at [116, 183] on input "1 stop" at bounding box center [118, 180] width 21 height 21
checkbox input "false"
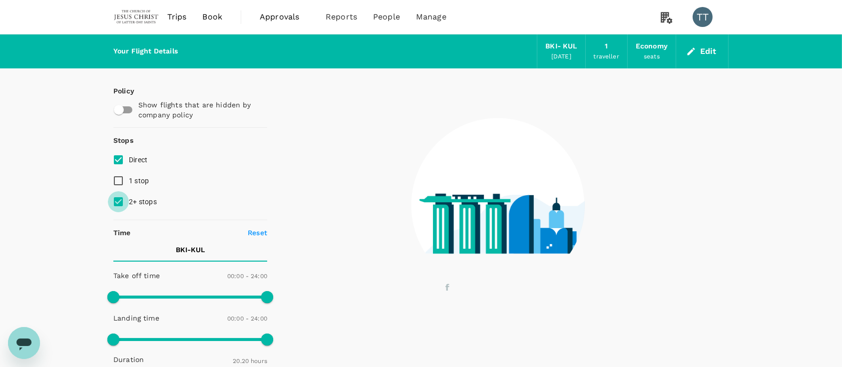
click at [120, 202] on input "2+ stops" at bounding box center [118, 201] width 21 height 21
checkbox input "false"
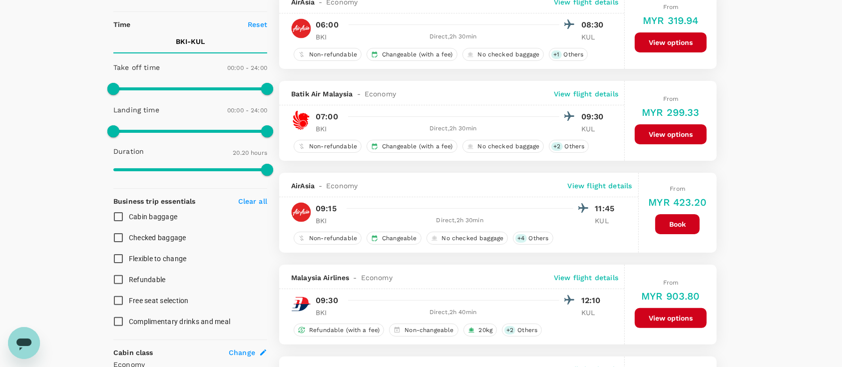
scroll to position [209, 0]
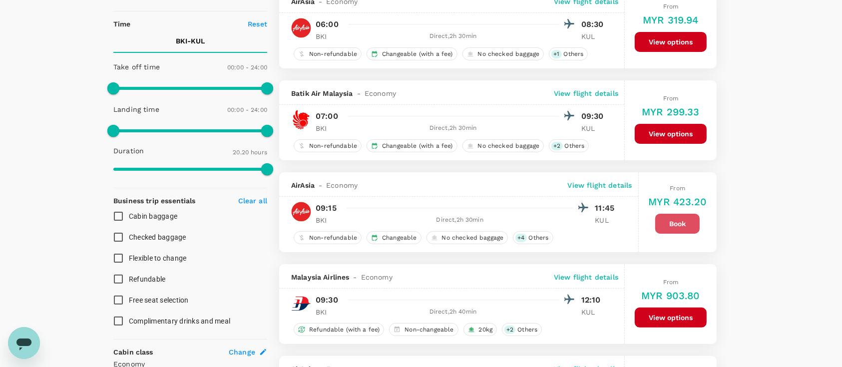
click at [672, 220] on button "Book" at bounding box center [677, 224] width 44 height 20
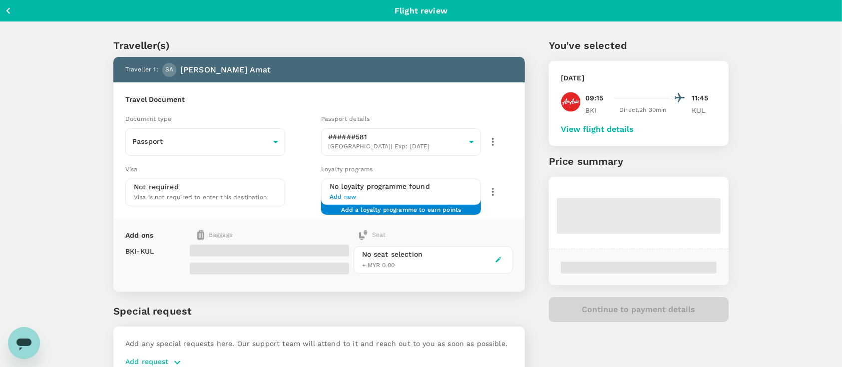
scroll to position [49, 0]
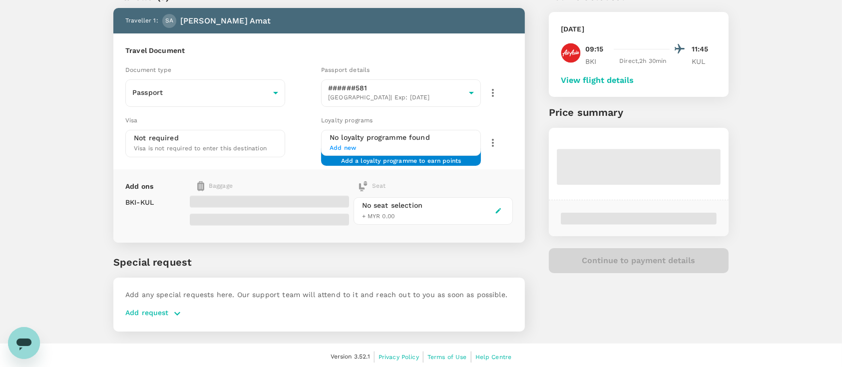
click at [66, 208] on div "Traveller(s) Traveller 1 : SA Sylvester Amat Travel Document Document type Pass…" at bounding box center [421, 158] width 842 height 371
click at [206, 214] on span at bounding box center [269, 220] width 159 height 12
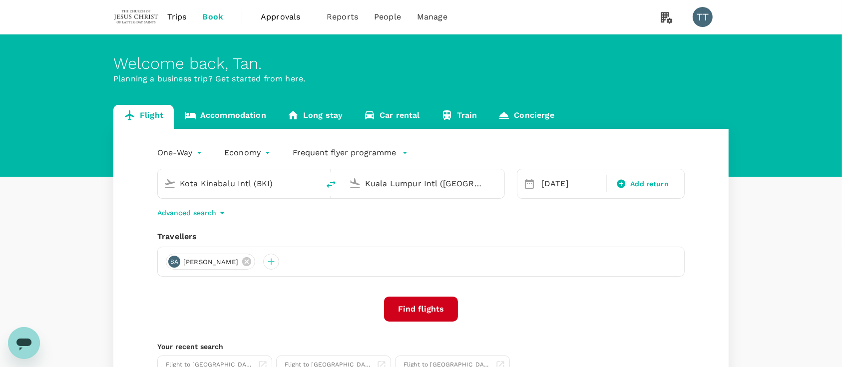
click at [178, 16] on span "Trips" at bounding box center [176, 17] width 19 height 12
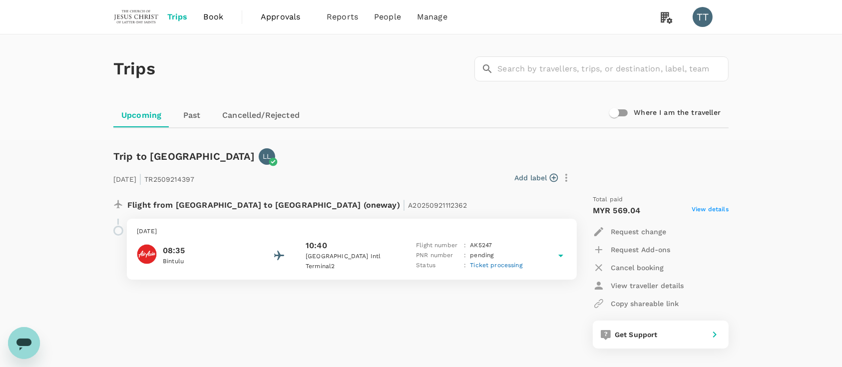
click at [182, 17] on span "Trips" at bounding box center [177, 17] width 20 height 12
click at [208, 19] on span "Book" at bounding box center [213, 17] width 20 height 12
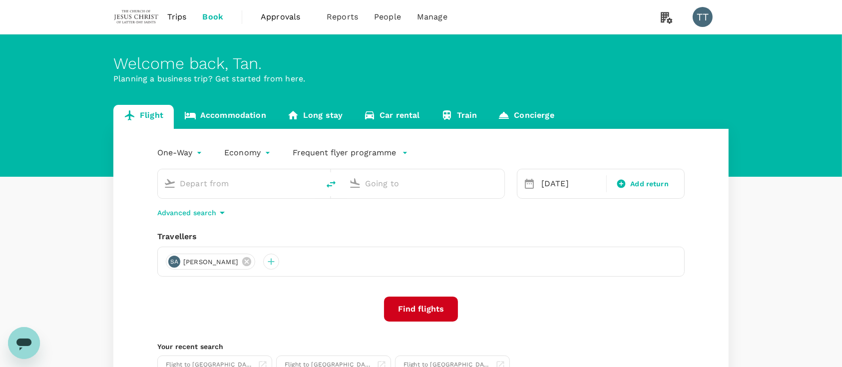
type input "Kota Kinabalu Intl (BKI)"
type input "Kuala Lumpur Intl ([GEOGRAPHIC_DATA])"
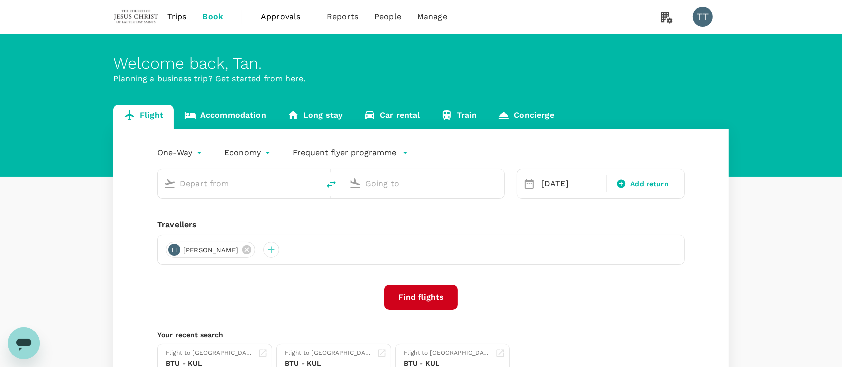
type input "Kota Kinabalu Intl (BKI)"
type input "Kuala Lumpur Intl ([GEOGRAPHIC_DATA])"
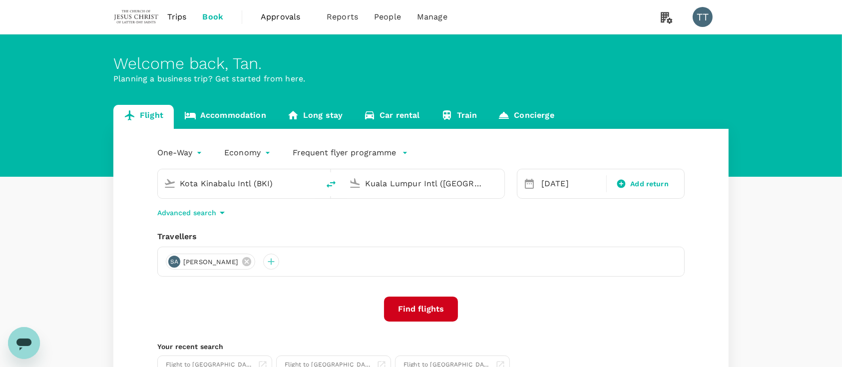
click at [256, 182] on input "Kota Kinabalu Intl (BKI)" at bounding box center [239, 183] width 118 height 15
click at [333, 181] on icon "delete" at bounding box center [331, 184] width 12 height 12
type input "Kuala Lumpur Intl ([GEOGRAPHIC_DATA])"
click at [386, 186] on input "Kota Kinabalu Intl (BKI)" at bounding box center [424, 183] width 118 height 15
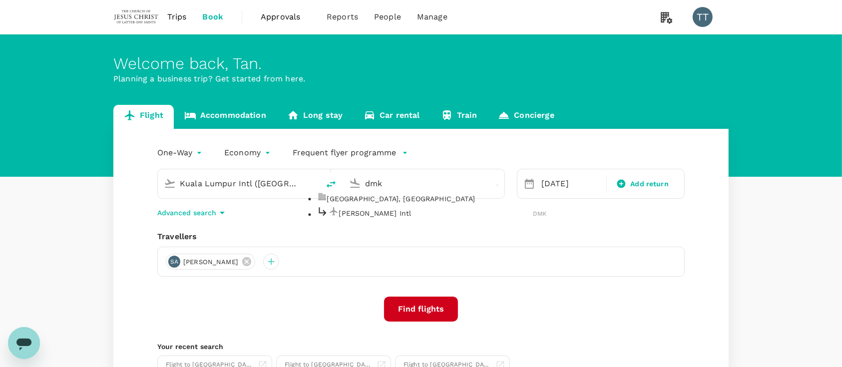
click at [385, 218] on p "[PERSON_NAME] Intl" at bounding box center [436, 213] width 194 height 10
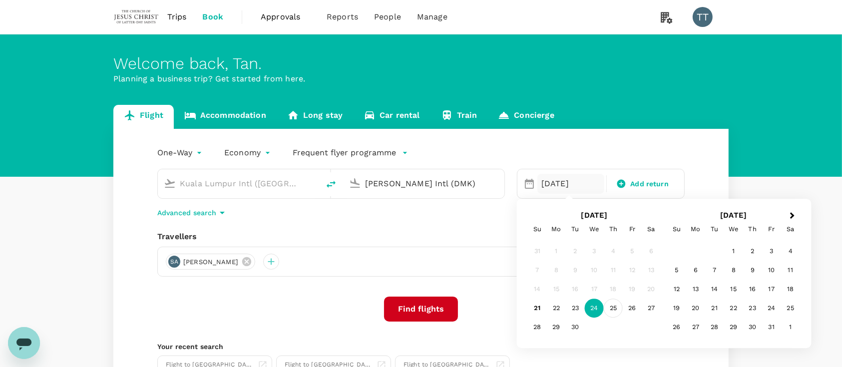
type input "[PERSON_NAME] Intl (DMK)"
click at [609, 308] on div "25" at bounding box center [613, 308] width 19 height 19
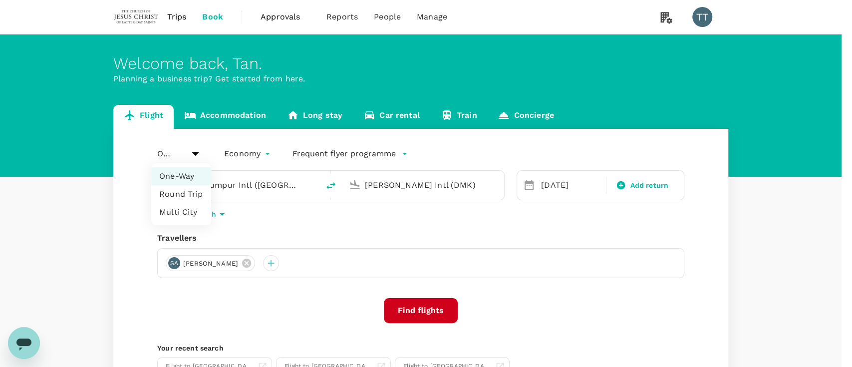
click at [183, 148] on body "Trips Book Approvals 0 Reports People Manage TT Welcome back , [PERSON_NAME] . …" at bounding box center [426, 237] width 852 height 475
click at [188, 197] on li "Round Trip" at bounding box center [181, 194] width 60 height 18
type input "roundtrip"
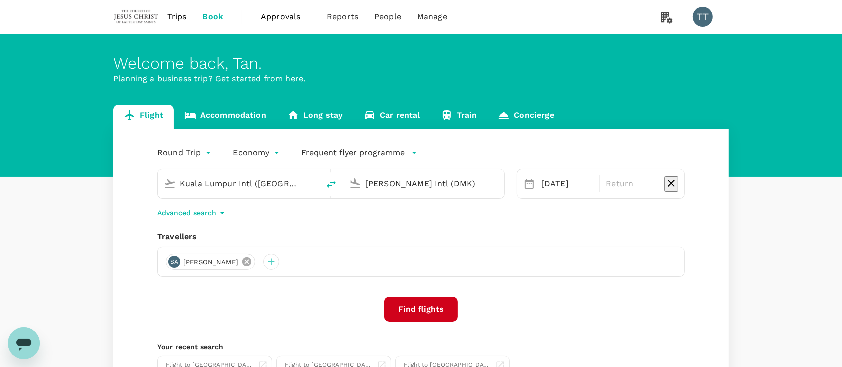
click at [243, 260] on icon at bounding box center [246, 261] width 9 height 9
click at [181, 262] on div at bounding box center [174, 262] width 16 height 16
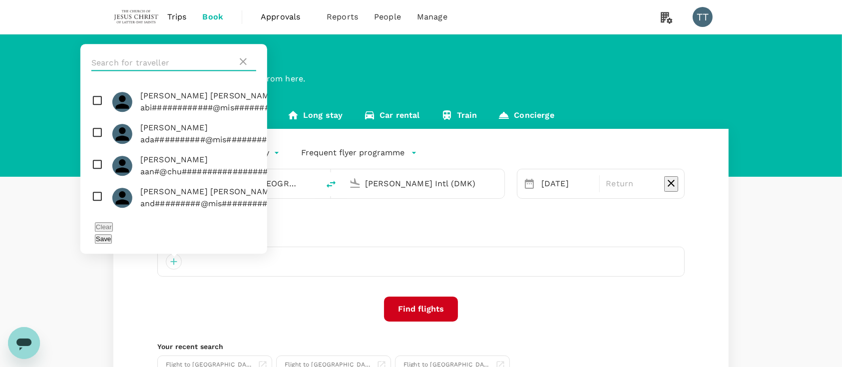
click at [197, 71] on input "text" at bounding box center [164, 63] width 146 height 16
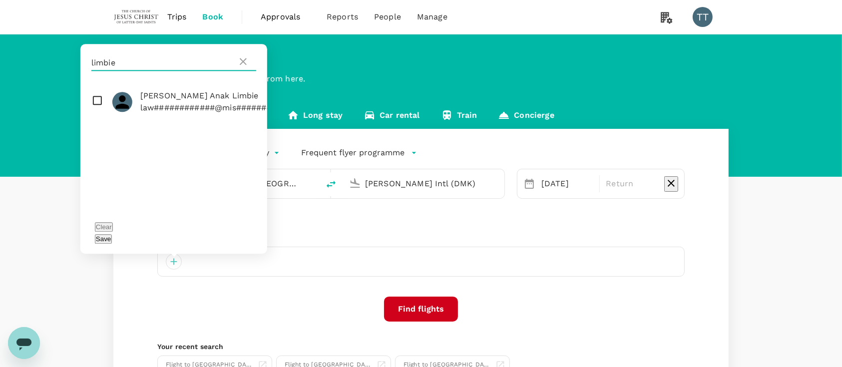
type input "limbie"
click at [99, 118] on input "checkbox" at bounding box center [173, 102] width 187 height 32
checkbox input "true"
click at [112, 237] on button "Save" at bounding box center [103, 238] width 17 height 9
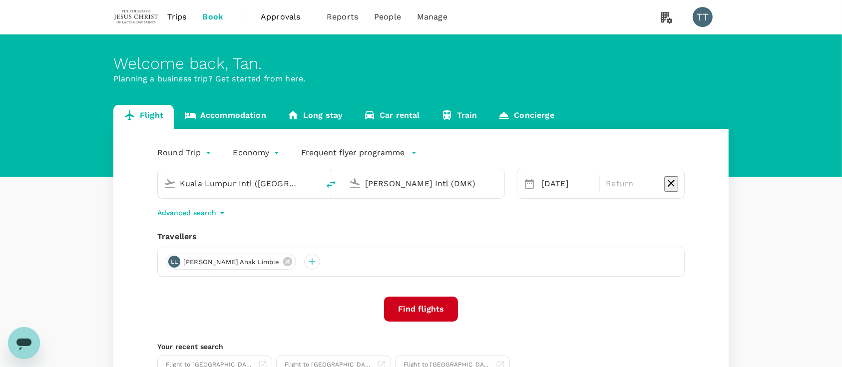
click at [405, 299] on button "Find flights" at bounding box center [421, 309] width 74 height 25
click at [637, 187] on p "Return" at bounding box center [632, 184] width 52 height 12
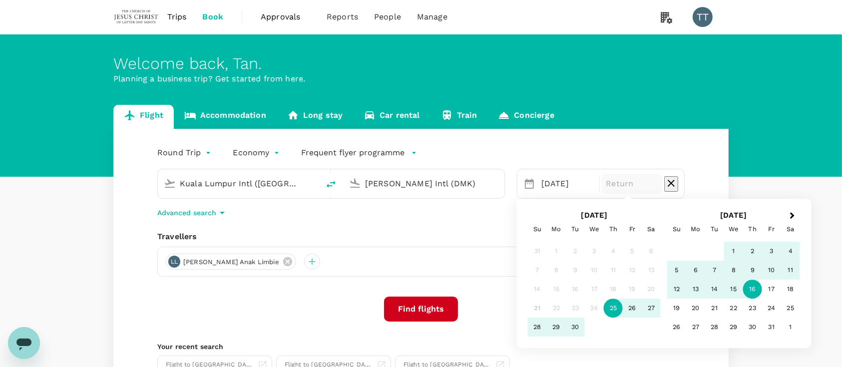
click at [750, 288] on div "16" at bounding box center [752, 289] width 19 height 19
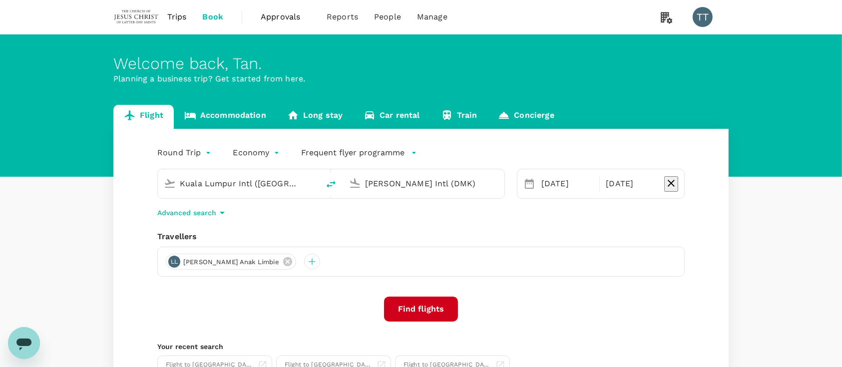
click at [416, 306] on button "Find flights" at bounding box center [421, 309] width 74 height 25
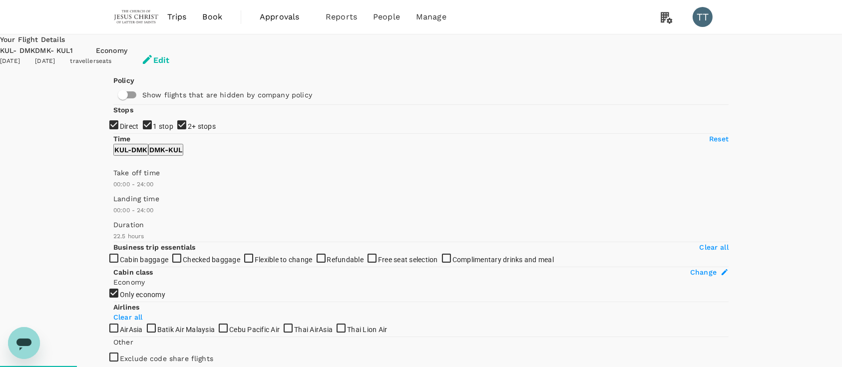
type input "1325"
click at [120, 182] on input "1 stop" at bounding box center [421, 183] width 842 height 367
checkbox input "false"
click at [116, 199] on input "2+ stops" at bounding box center [421, 183] width 842 height 367
checkbox input "false"
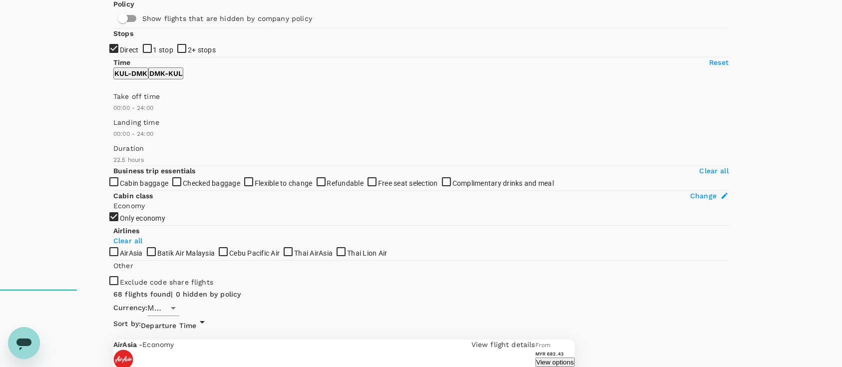
scroll to position [77, 0]
type input "600"
drag, startPoint x: 116, startPoint y: 218, endPoint x: 178, endPoint y: 226, distance: 62.9
click at [113, 113] on span at bounding box center [113, 113] width 0 height 0
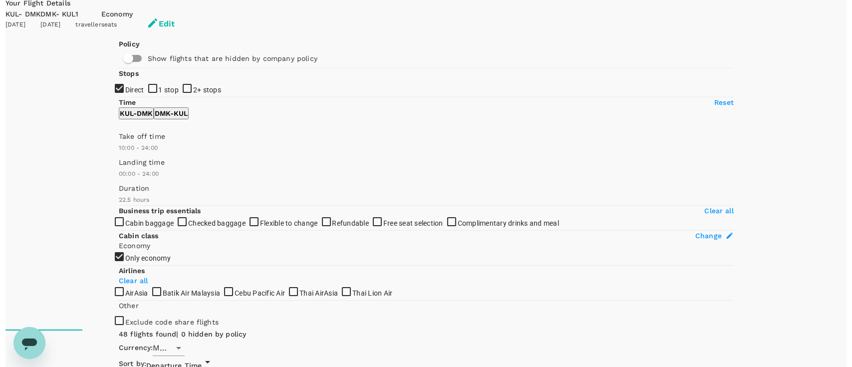
scroll to position [37, 0]
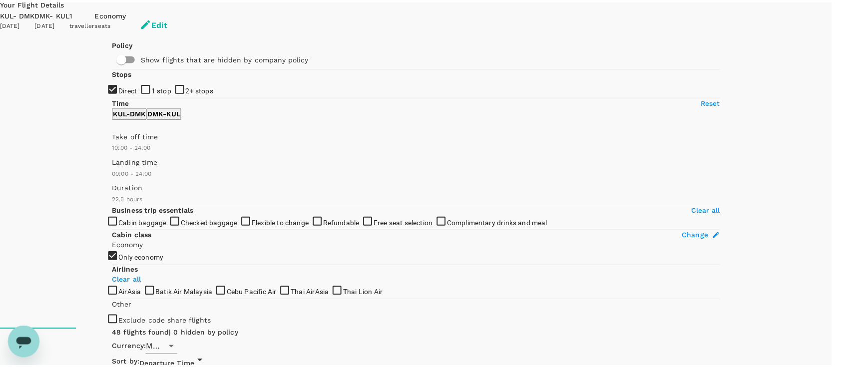
scroll to position [33, 0]
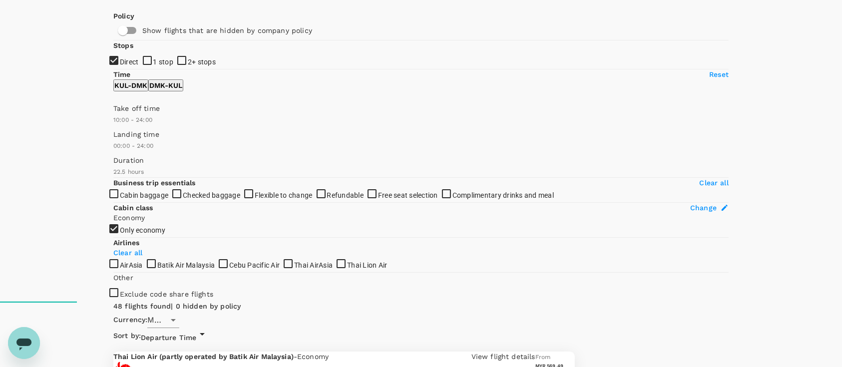
scroll to position [0, 0]
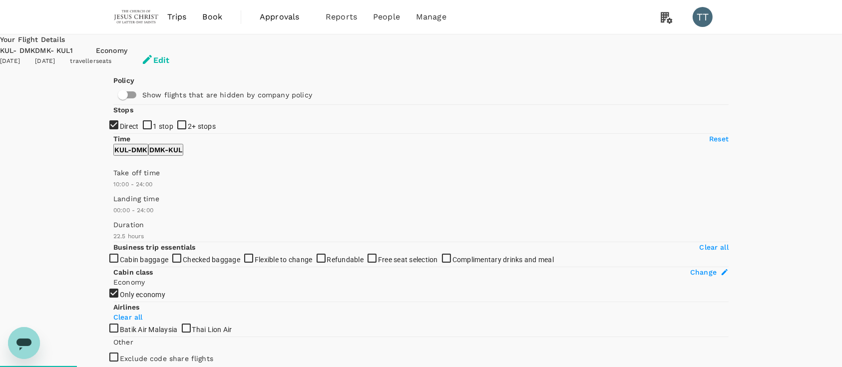
type input "1325"
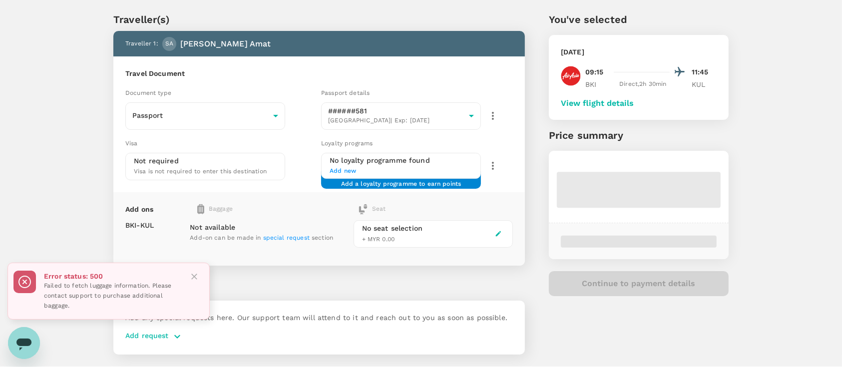
click at [190, 274] on icon "Close" at bounding box center [194, 277] width 10 height 10
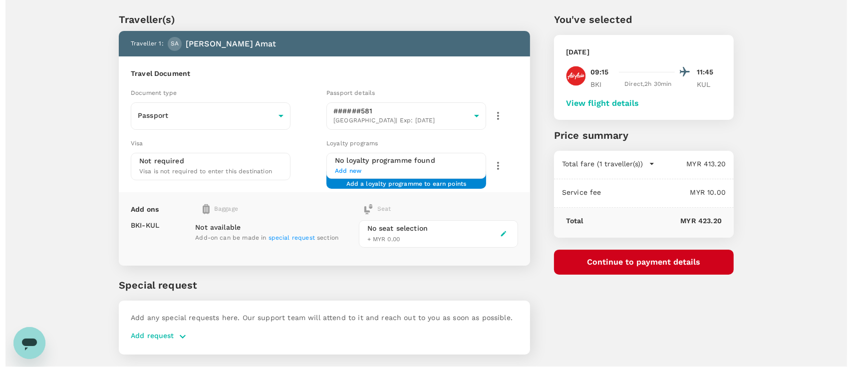
scroll to position [49, 0]
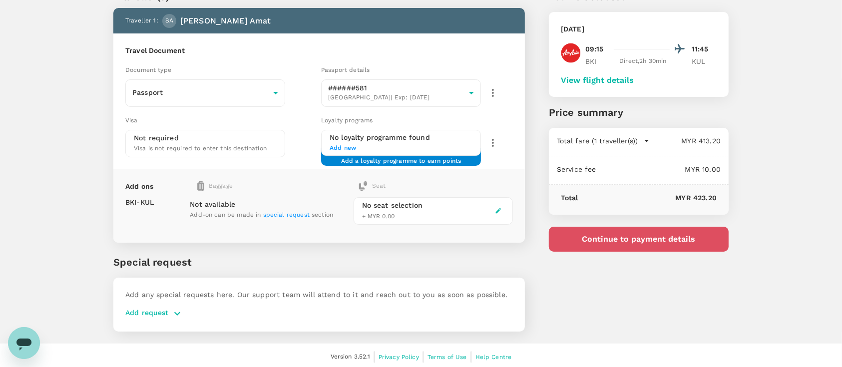
click at [609, 238] on button "Continue to payment details" at bounding box center [639, 239] width 180 height 25
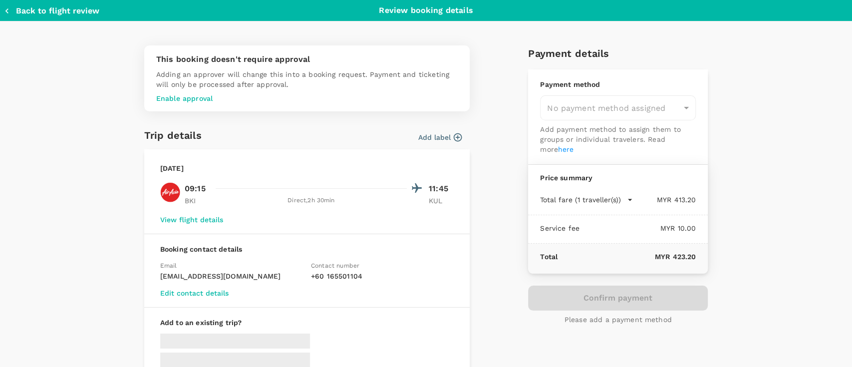
type input "9b357727-6904-47bd-a44e-9a56bf7dfc7a"
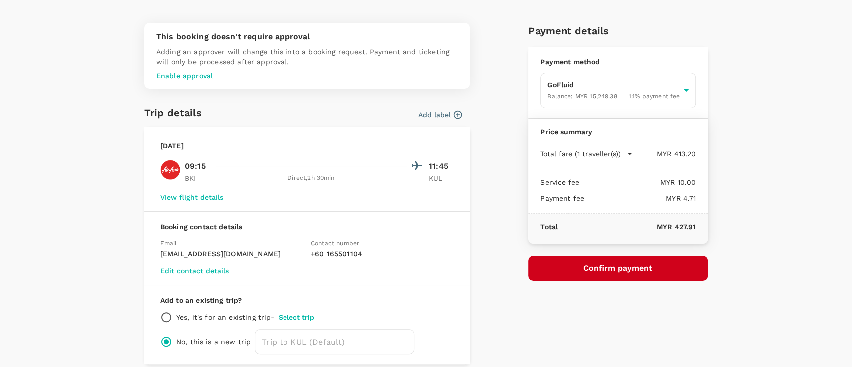
scroll to position [22, 0]
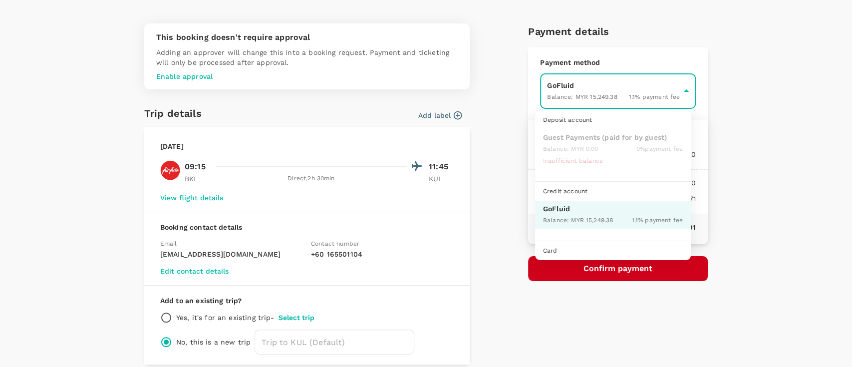
click at [658, 100] on body "Back to flight results Flight review Traveller(s) Traveller 1 : [PERSON_NAME] A…" at bounding box center [426, 160] width 852 height 419
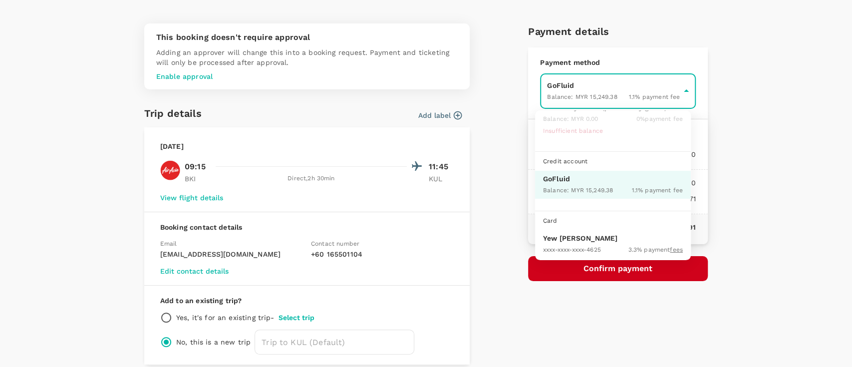
scroll to position [56, 0]
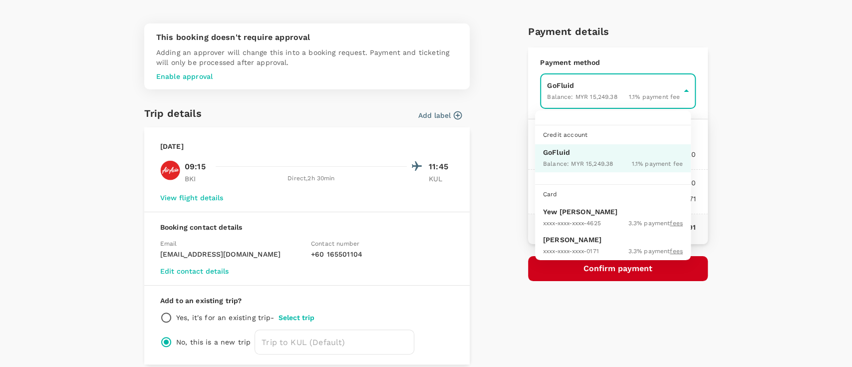
click at [743, 229] on div at bounding box center [426, 183] width 852 height 367
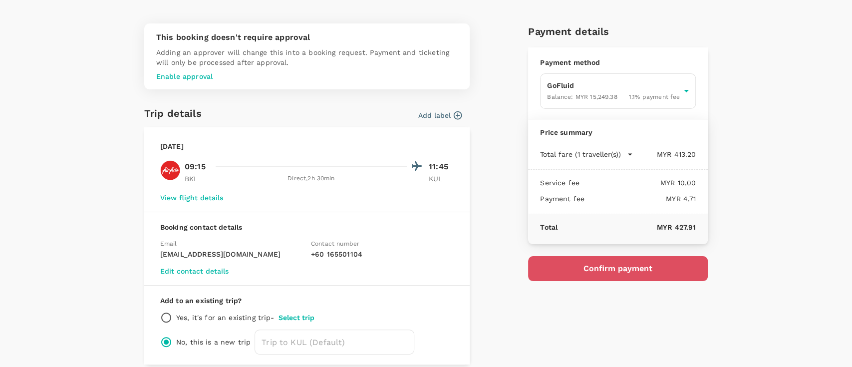
click at [643, 268] on button "Confirm payment" at bounding box center [618, 268] width 180 height 25
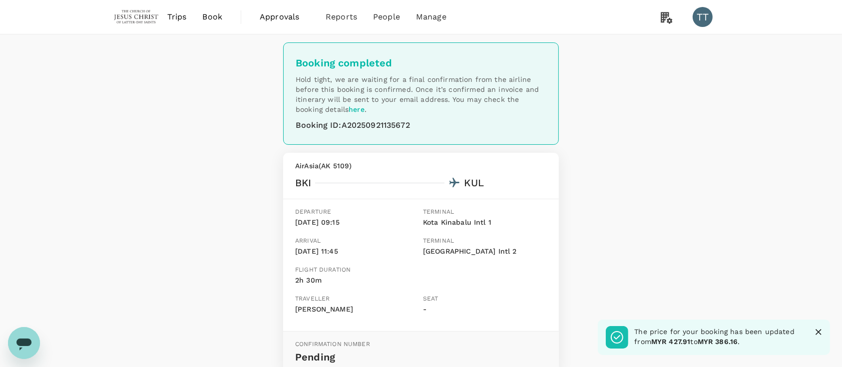
click at [387, 123] on div "Booking ID : A20250921135672" at bounding box center [421, 125] width 251 height 14
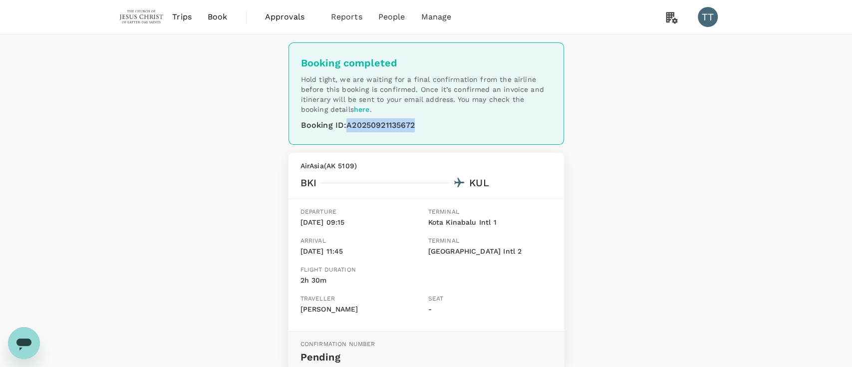
copy div "A20250921135672"
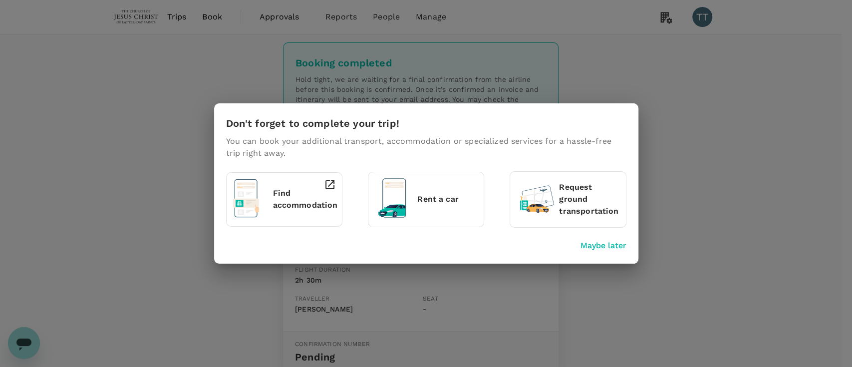
click at [618, 340] on div "Don't forget to complete your trip! You can book your additional transport, acc…" at bounding box center [426, 183] width 852 height 367
click at [588, 239] on div "Maybe later" at bounding box center [424, 244] width 405 height 16
click at [590, 242] on p "Maybe later" at bounding box center [604, 246] width 46 height 12
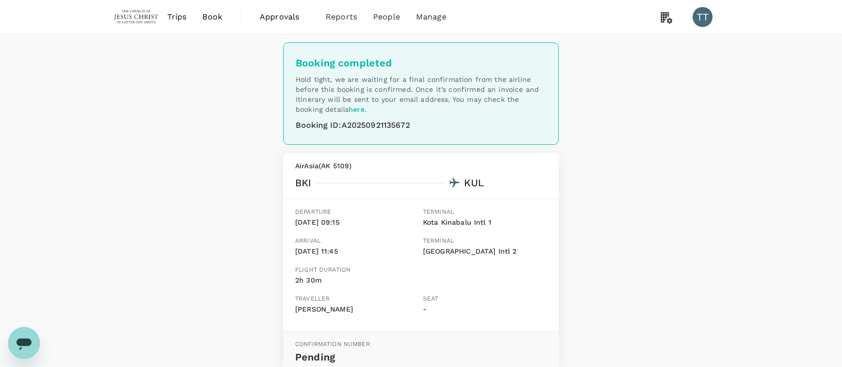
click at [219, 22] on span "Book" at bounding box center [212, 17] width 20 height 12
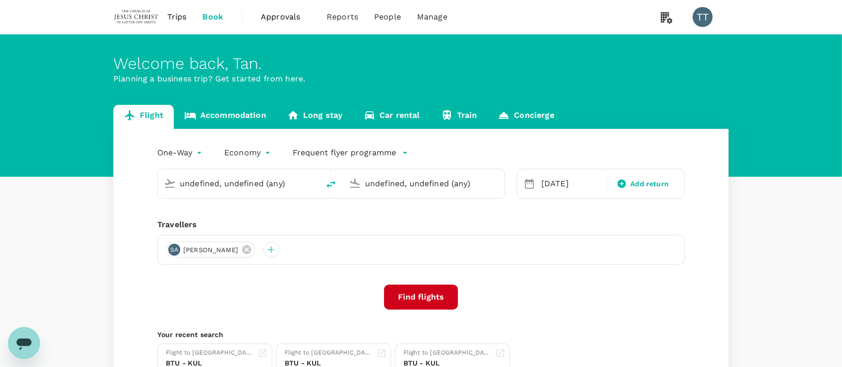
type input "Kota Kinabalu Intl (BKI)"
type input "Kuala Lumpur Intl ([GEOGRAPHIC_DATA])"
type input "Kota Kinabalu Intl (BKI)"
type input "Kuala Lumpur Intl ([GEOGRAPHIC_DATA])"
type input "Kota Kinabalu Intl (BKI)"
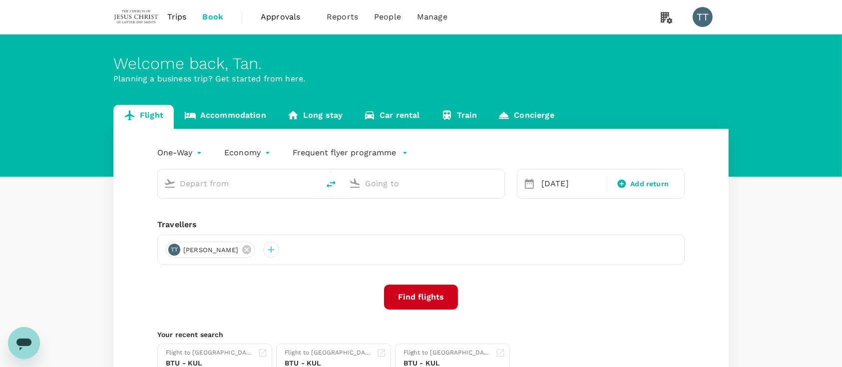
type input "Kuala Lumpur Intl ([GEOGRAPHIC_DATA])"
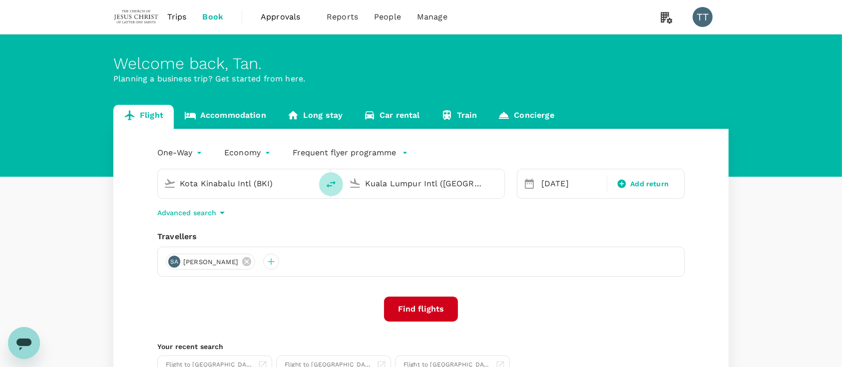
click at [327, 184] on icon "delete" at bounding box center [331, 184] width 12 height 12
type input "Kuala Lumpur Intl ([GEOGRAPHIC_DATA])"
type input "Kota Kinabalu Intl (BKI)"
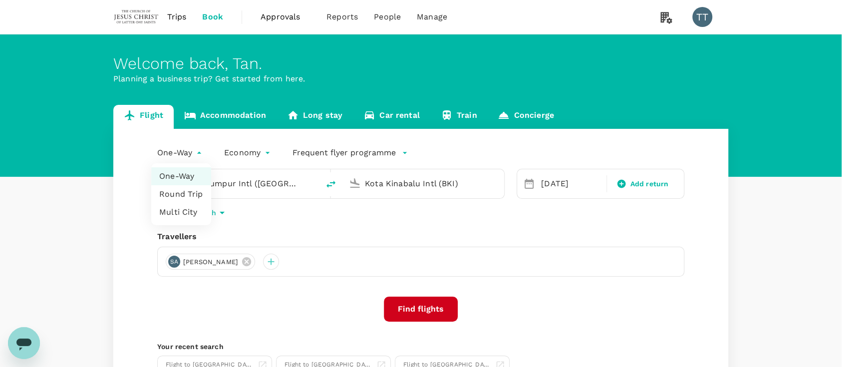
click at [192, 149] on body "Trips Book Approvals 0 Reports People Manage TT Welcome back , [PERSON_NAME] . …" at bounding box center [426, 237] width 852 height 474
click at [186, 191] on li "Round Trip" at bounding box center [181, 194] width 60 height 18
type input "roundtrip"
